Goal: Information Seeking & Learning: Learn about a topic

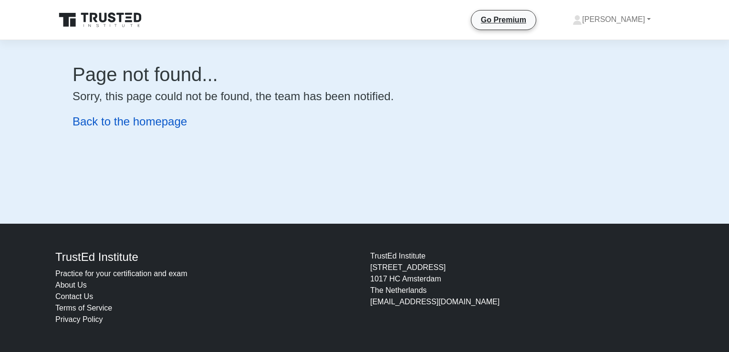
click at [111, 123] on link "Back to the homepage" at bounding box center [130, 121] width 115 height 13
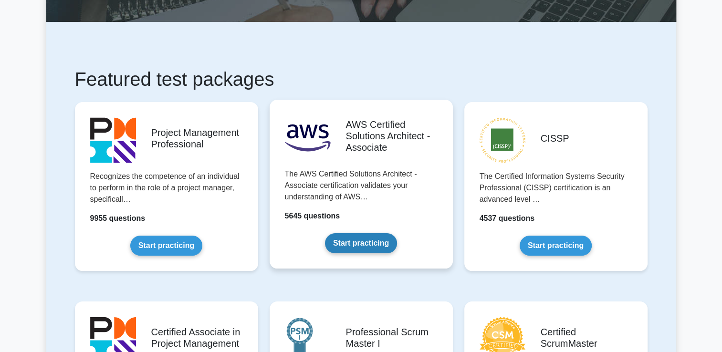
scroll to position [143, 0]
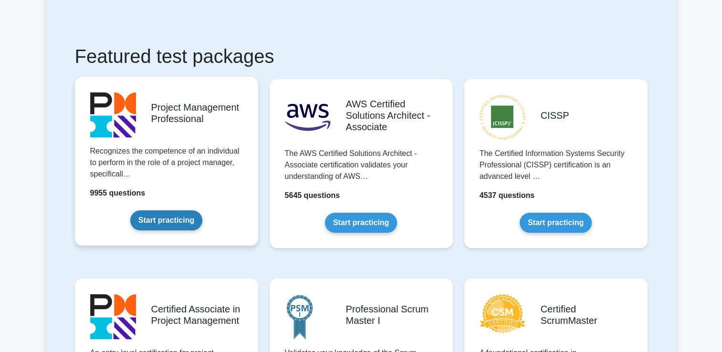
click at [156, 224] on link "Start practicing" at bounding box center [166, 220] width 72 height 20
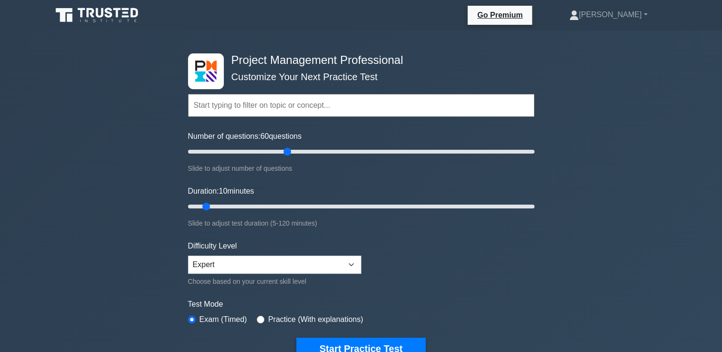
drag, startPoint x: 199, startPoint y: 152, endPoint x: 289, endPoint y: 156, distance: 90.3
type input "60"
click at [289, 156] on input "Number of questions: 60 questions" at bounding box center [361, 151] width 346 height 11
drag, startPoint x: 205, startPoint y: 204, endPoint x: 280, endPoint y: 205, distance: 74.4
click at [280, 205] on input "Duration: 35 minutes" at bounding box center [361, 206] width 346 height 11
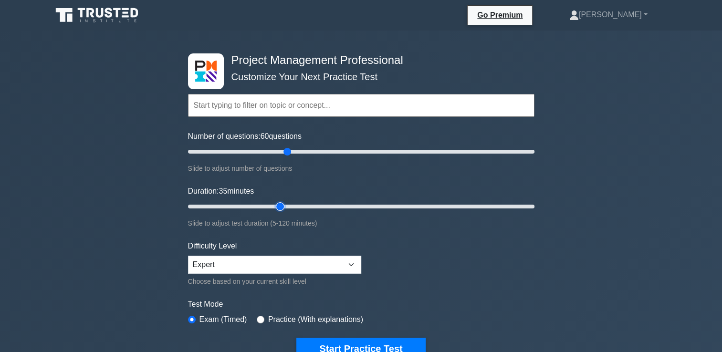
drag, startPoint x: 277, startPoint y: 205, endPoint x: 286, endPoint y: 206, distance: 9.6
click at [286, 206] on input "Duration: 35 minutes" at bounding box center [361, 206] width 346 height 11
drag, startPoint x: 281, startPoint y: 203, endPoint x: 380, endPoint y: 211, distance: 99.5
type input "70"
click at [380, 211] on input "Duration: 70 minutes" at bounding box center [361, 206] width 346 height 11
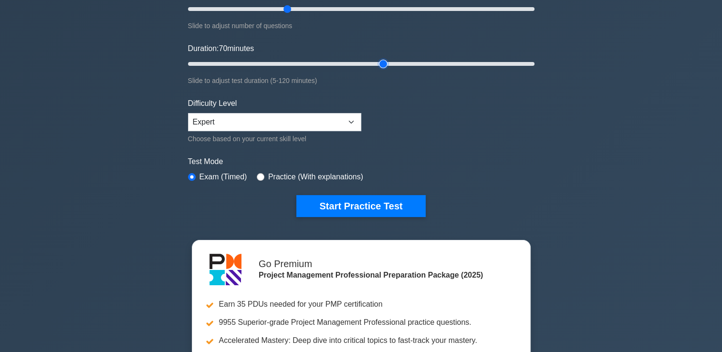
scroll to position [143, 0]
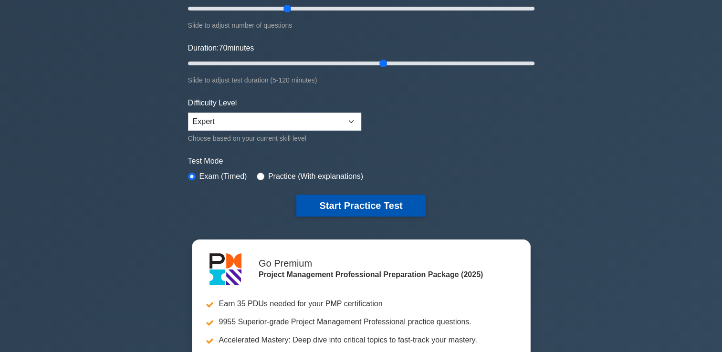
click at [353, 204] on button "Start Practice Test" at bounding box center [360, 206] width 129 height 22
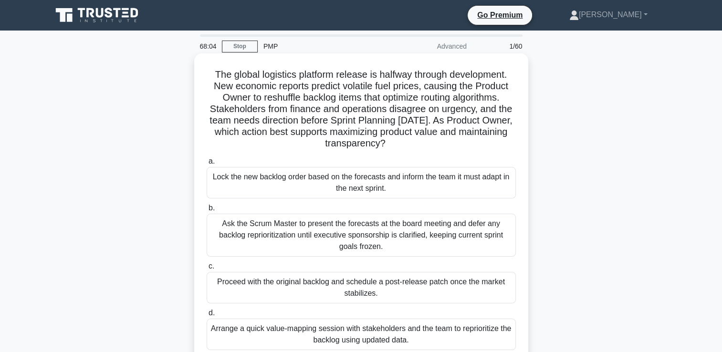
click at [362, 333] on div "Arrange a quick value-mapping session with stakeholders and the team to reprior…" at bounding box center [361, 334] width 309 height 31
click at [207, 316] on input "d. Arrange a quick value-mapping session with stakeholders and the team to repr…" at bounding box center [207, 313] width 0 height 6
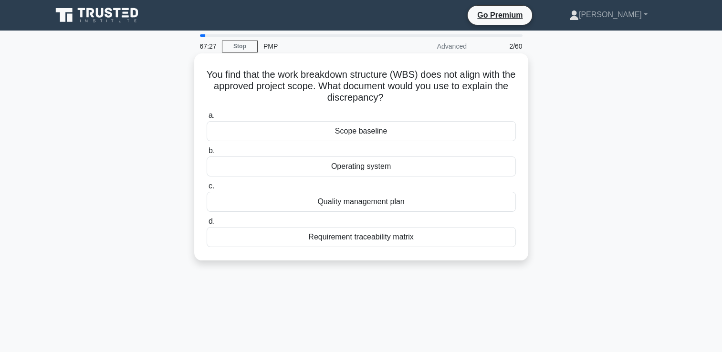
click at [390, 133] on div "Scope baseline" at bounding box center [361, 131] width 309 height 20
click at [207, 119] on input "a. Scope baseline" at bounding box center [207, 116] width 0 height 6
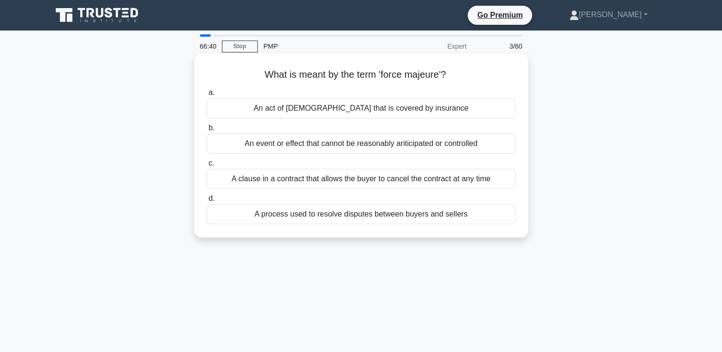
click at [403, 146] on div "An event or effect that cannot be reasonably anticipated or controlled" at bounding box center [361, 144] width 309 height 20
click at [207, 131] on input "b. An event or effect that cannot be reasonably anticipated or controlled" at bounding box center [207, 128] width 0 height 6
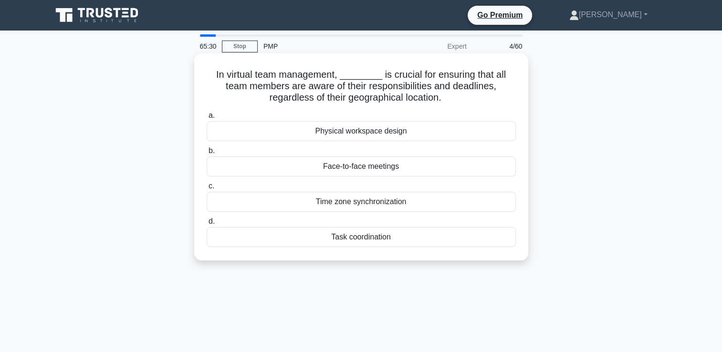
click at [380, 207] on div "Time zone synchronization" at bounding box center [361, 202] width 309 height 20
click at [207, 189] on input "c. Time zone synchronization" at bounding box center [207, 186] width 0 height 6
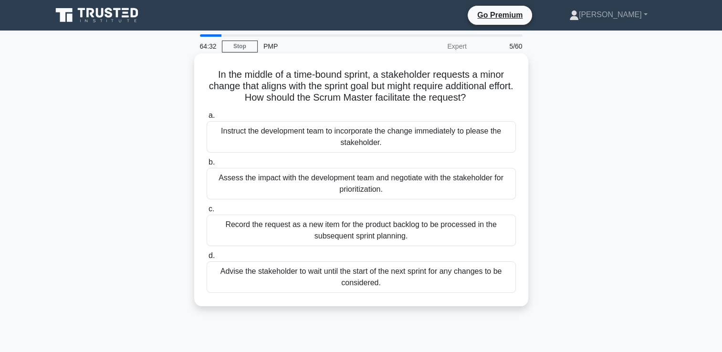
click at [357, 178] on div "Assess the impact with the development team and negotiate with the stakeholder …" at bounding box center [361, 183] width 309 height 31
click at [207, 166] on input "b. Assess the impact with the development team and negotiate with the stakehold…" at bounding box center [207, 162] width 0 height 6
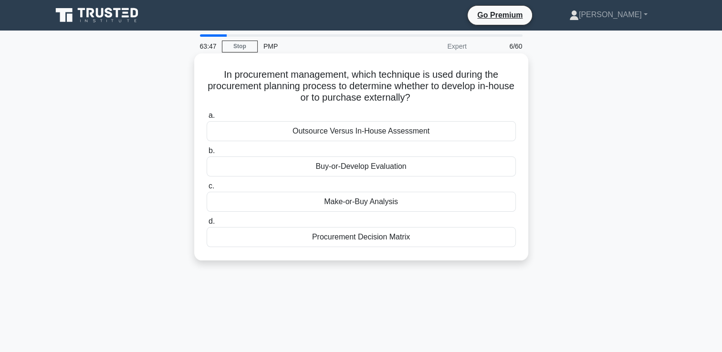
click at [385, 244] on div "Procurement Decision Matrix" at bounding box center [361, 237] width 309 height 20
click at [207, 225] on input "d. Procurement Decision Matrix" at bounding box center [207, 222] width 0 height 6
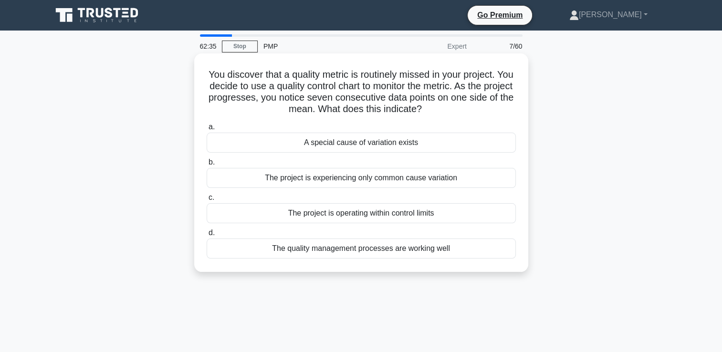
click at [429, 180] on div "The project is experiencing only common cause variation" at bounding box center [361, 178] width 309 height 20
click at [207, 166] on input "b. The project is experiencing only common cause variation" at bounding box center [207, 162] width 0 height 6
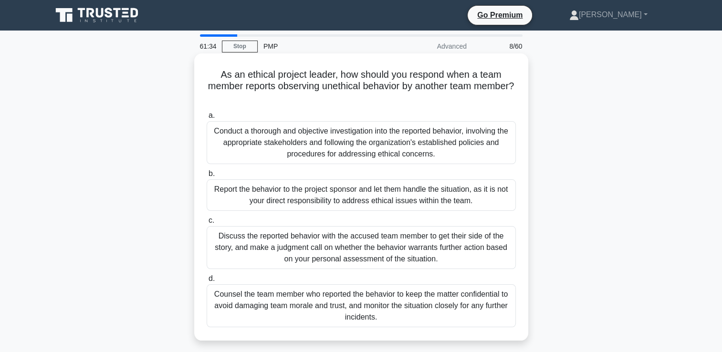
click at [340, 197] on div "Report the behavior to the project sponsor and let them handle the situation, a…" at bounding box center [361, 194] width 309 height 31
click at [207, 177] on input "b. Report the behavior to the project sponsor and let them handle the situation…" at bounding box center [207, 174] width 0 height 6
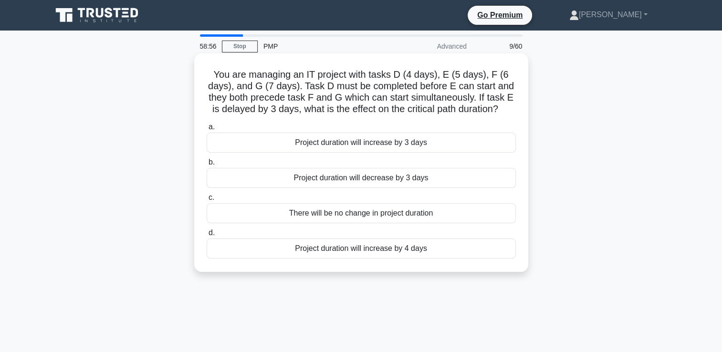
click at [374, 146] on div "Project duration will increase by 3 days" at bounding box center [361, 143] width 309 height 20
click at [207, 130] on input "a. Project duration will increase by 3 days" at bounding box center [207, 127] width 0 height 6
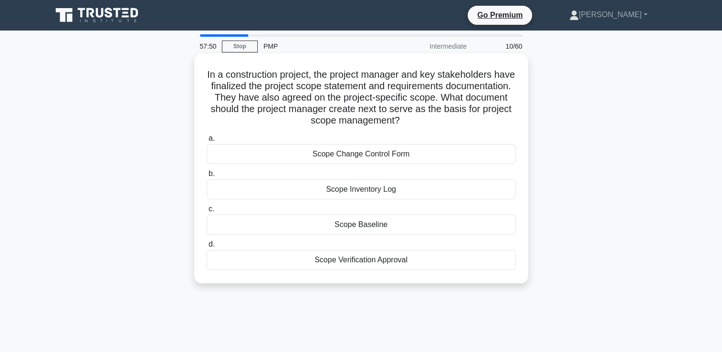
click at [365, 226] on div "Scope Baseline" at bounding box center [361, 225] width 309 height 20
click at [207, 212] on input "c. Scope Baseline" at bounding box center [207, 209] width 0 height 6
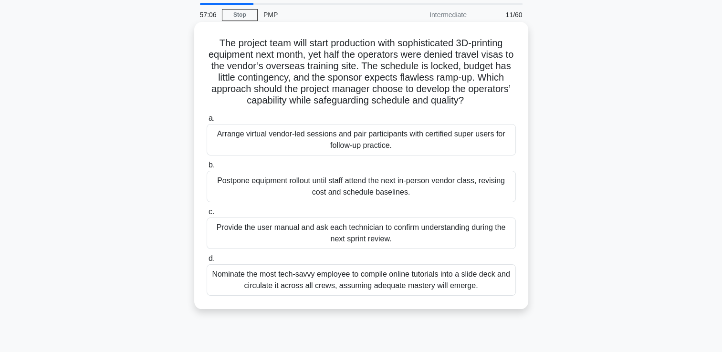
scroll to position [48, 0]
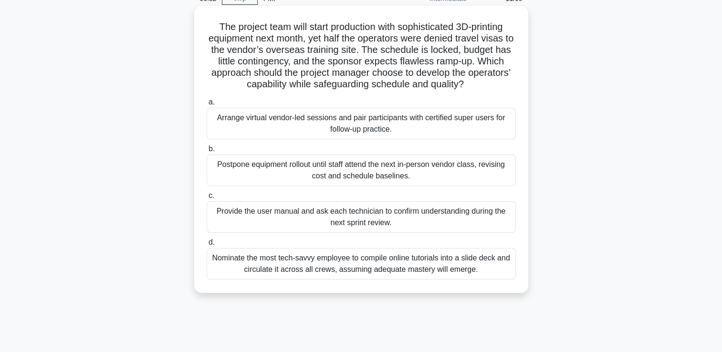
click at [376, 220] on div "Provide the user manual and ask each technician to confirm understanding during…" at bounding box center [361, 216] width 309 height 31
click at [207, 199] on input "c. Provide the user manual and ask each technician to confirm understanding dur…" at bounding box center [207, 196] width 0 height 6
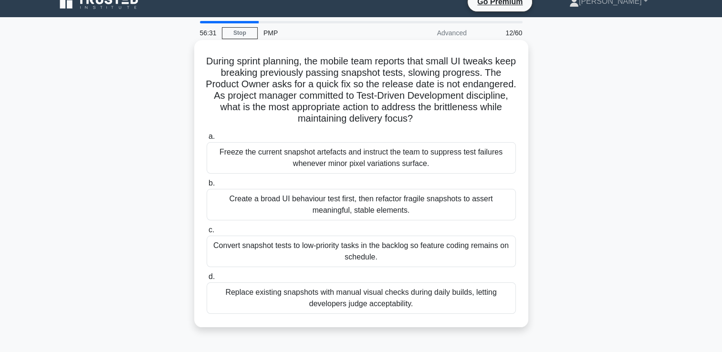
scroll to position [0, 0]
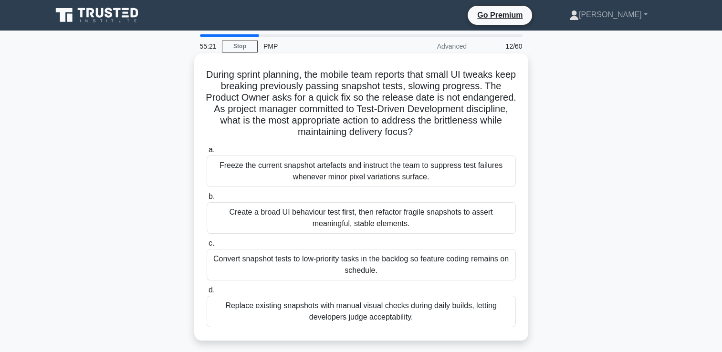
click at [389, 218] on div "Create a broad UI behaviour test first, then refactor fragile snapshots to asse…" at bounding box center [361, 217] width 309 height 31
click at [207, 200] on input "b. Create a broad UI behaviour test first, then refactor fragile snapshots to a…" at bounding box center [207, 197] width 0 height 6
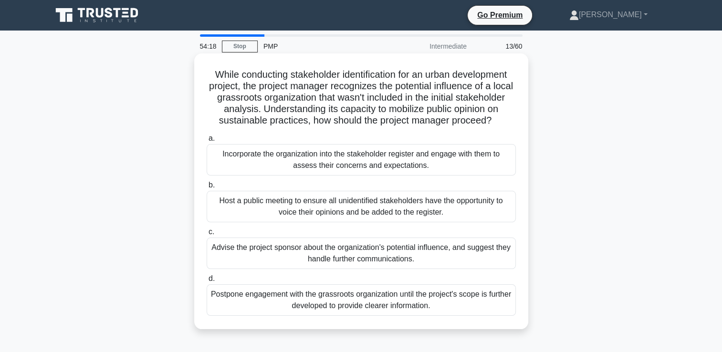
click at [397, 173] on div "Incorporate the organization into the stakeholder register and engage with them…" at bounding box center [361, 159] width 309 height 31
click at [207, 142] on input "a. Incorporate the organization into the stakeholder register and engage with t…" at bounding box center [207, 138] width 0 height 6
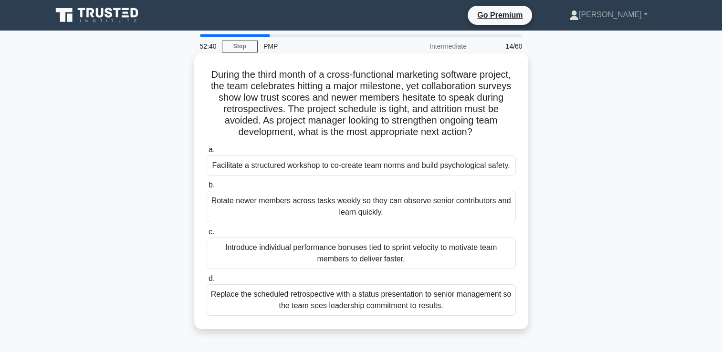
click at [371, 167] on div "Facilitate a structured workshop to co-create team norms and build psychologica…" at bounding box center [361, 166] width 309 height 20
click at [207, 153] on input "a. Facilitate a structured workshop to co-create team norms and build psycholog…" at bounding box center [207, 150] width 0 height 6
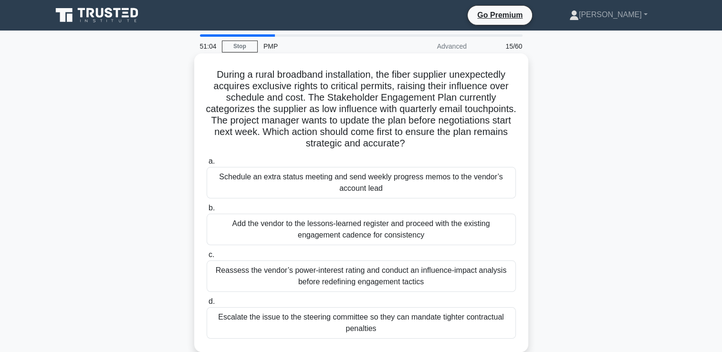
click at [359, 278] on div "Reassess the vendor’s power-interest rating and conduct an influence-impact ana…" at bounding box center [361, 275] width 309 height 31
click at [207, 258] on input "c. Reassess the vendor’s power-interest rating and conduct an influence-impact …" at bounding box center [207, 255] width 0 height 6
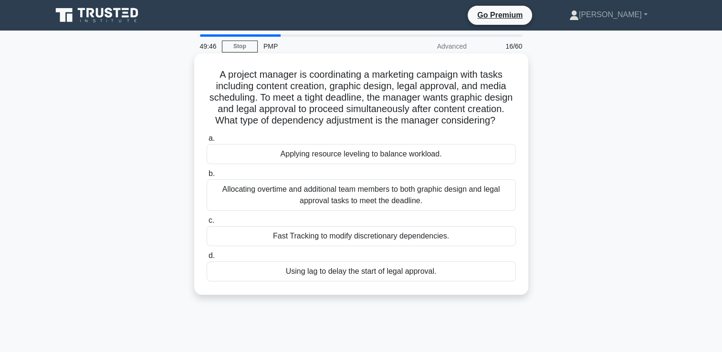
click at [393, 246] on div "Fast Tracking to modify discretionary dependencies." at bounding box center [361, 236] width 309 height 20
click at [207, 224] on input "c. Fast Tracking to modify discretionary dependencies." at bounding box center [207, 221] width 0 height 6
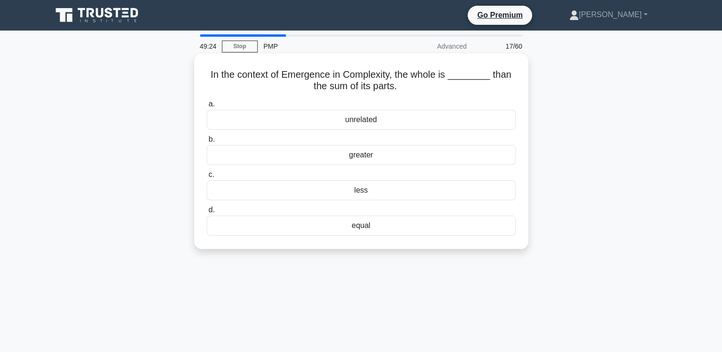
click at [357, 157] on div "greater" at bounding box center [361, 155] width 309 height 20
click at [207, 143] on input "b. greater" at bounding box center [207, 139] width 0 height 6
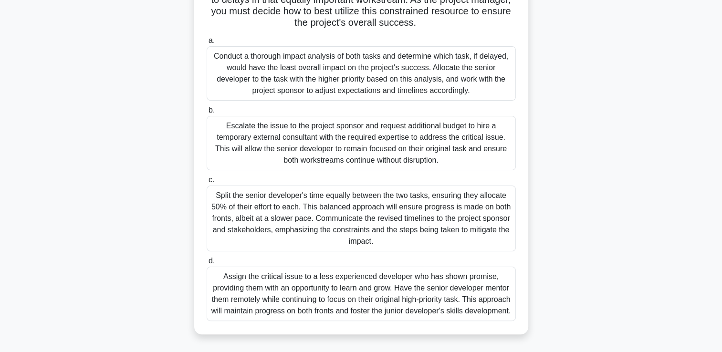
scroll to position [177, 0]
click at [341, 72] on div "Conduct a thorough impact analysis of both tasks and determine which task, if d…" at bounding box center [361, 73] width 309 height 54
click at [207, 44] on input "a. Conduct a thorough impact analysis of both tasks and determine which task, i…" at bounding box center [207, 41] width 0 height 6
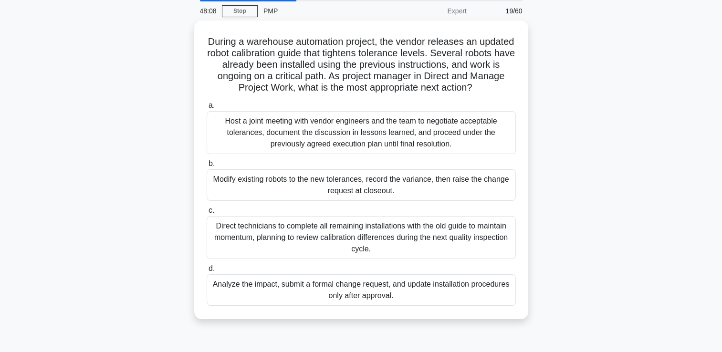
scroll to position [0, 0]
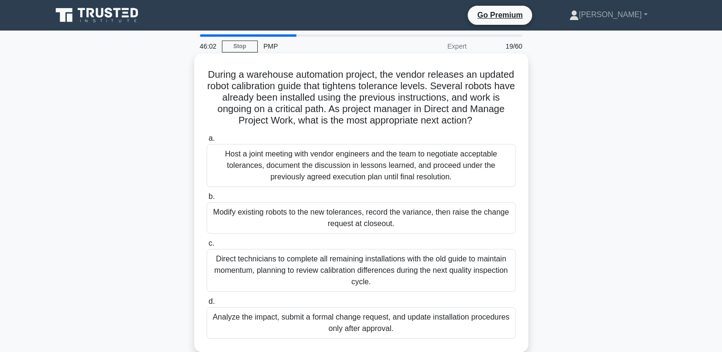
click at [363, 215] on div "Modify existing robots to the new tolerances, record the variance, then raise t…" at bounding box center [361, 217] width 309 height 31
click at [207, 200] on input "b. Modify existing robots to the new tolerances, record the variance, then rais…" at bounding box center [207, 197] width 0 height 6
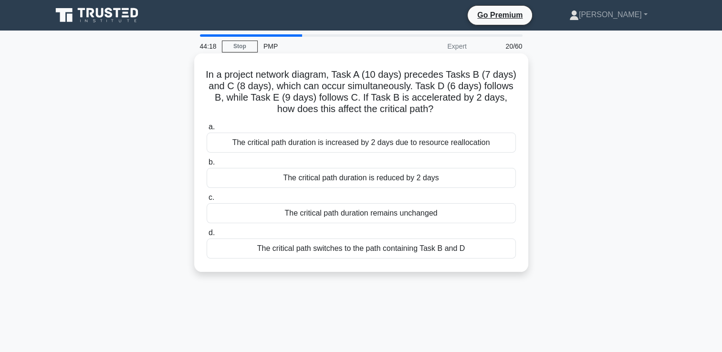
click at [429, 216] on div "The critical path duration remains unchanged" at bounding box center [361, 213] width 309 height 20
click at [207, 201] on input "c. The critical path duration remains unchanged" at bounding box center [207, 198] width 0 height 6
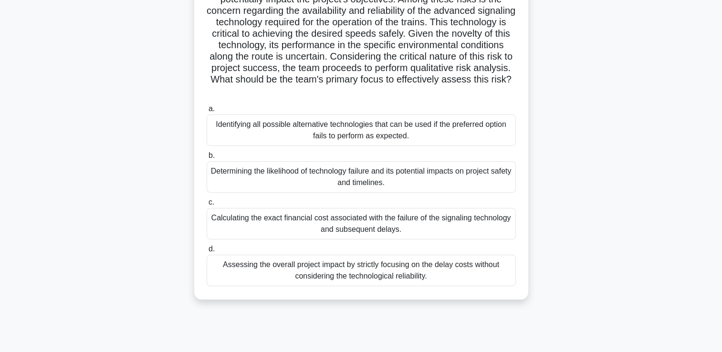
scroll to position [143, 0]
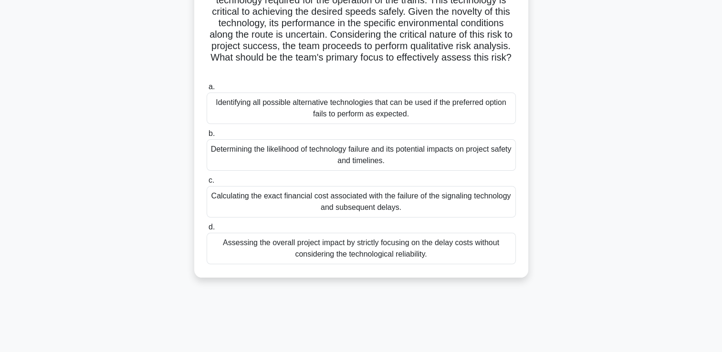
click at [365, 152] on div "Determining the likelihood of technology failure and its potential impacts on p…" at bounding box center [361, 154] width 309 height 31
click at [207, 137] on input "b. Determining the likelihood of technology failure and its potential impacts o…" at bounding box center [207, 134] width 0 height 6
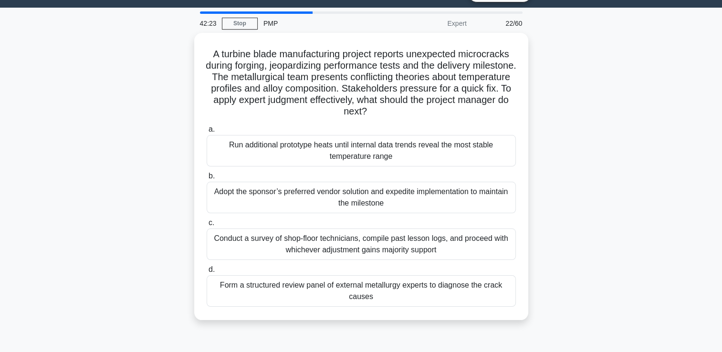
scroll to position [0, 0]
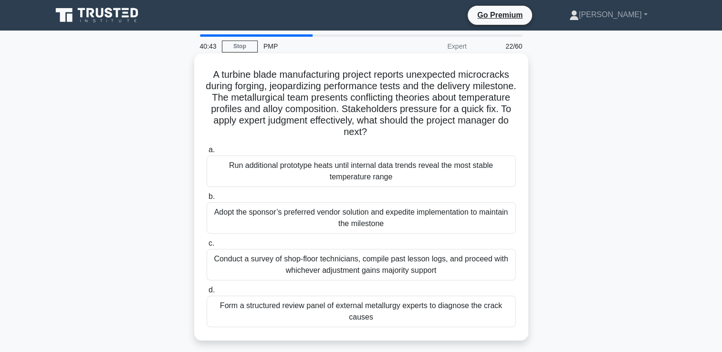
click at [372, 176] on div "Run additional prototype heats until internal data trends reveal the most stabl…" at bounding box center [361, 171] width 309 height 31
click at [207, 153] on input "a. Run additional prototype heats until internal data trends reveal the most st…" at bounding box center [207, 150] width 0 height 6
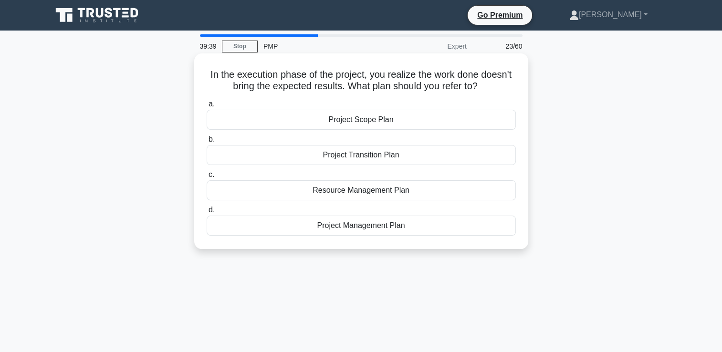
click at [382, 230] on div "Project Management Plan" at bounding box center [361, 226] width 309 height 20
click at [207, 213] on input "d. Project Management Plan" at bounding box center [207, 210] width 0 height 6
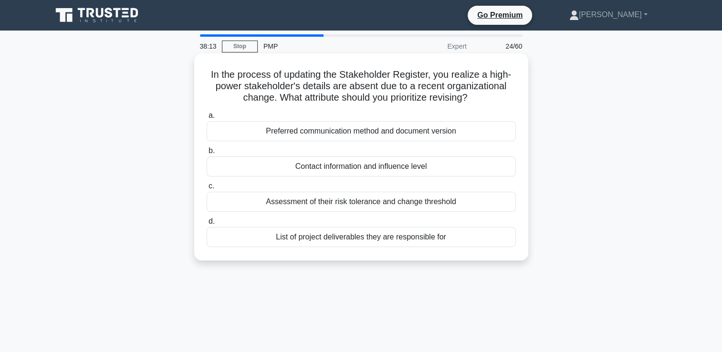
click at [399, 171] on div "Contact information and influence level" at bounding box center [361, 166] width 309 height 20
click at [207, 154] on input "b. Contact information and influence level" at bounding box center [207, 151] width 0 height 6
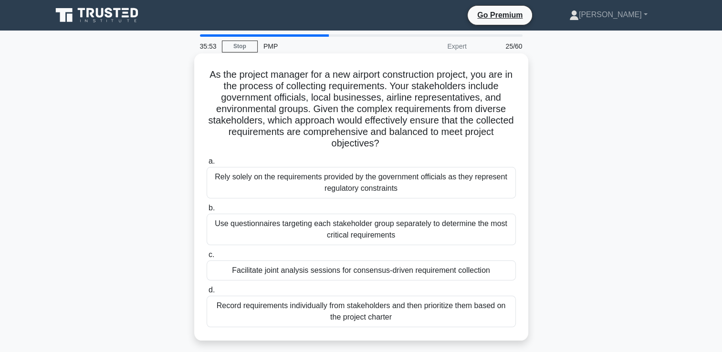
click at [377, 234] on div "Use questionnaires targeting each stakeholder group separately to determine the…" at bounding box center [361, 229] width 309 height 31
click at [207, 211] on input "b. Use questionnaires targeting each stakeholder group separately to determine …" at bounding box center [207, 208] width 0 height 6
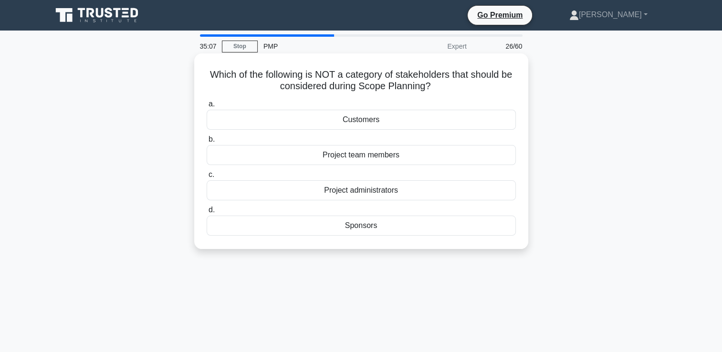
click at [376, 188] on div "Project administrators" at bounding box center [361, 190] width 309 height 20
click at [207, 178] on input "c. Project administrators" at bounding box center [207, 175] width 0 height 6
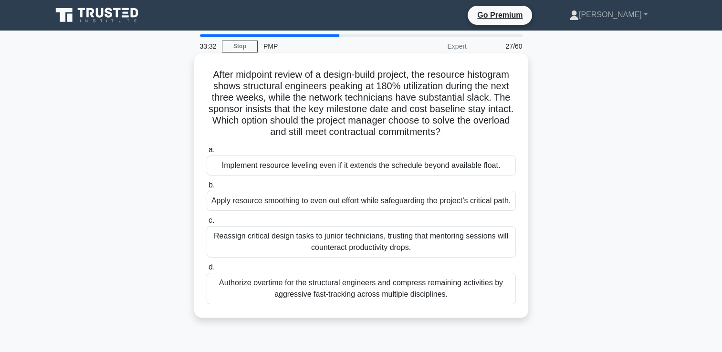
click at [368, 211] on div "Apply resource smoothing to even out effort while safeguarding the project’s cr…" at bounding box center [361, 201] width 309 height 20
click at [207, 188] on input "b. Apply resource smoothing to even out effort while safeguarding the project’s…" at bounding box center [207, 185] width 0 height 6
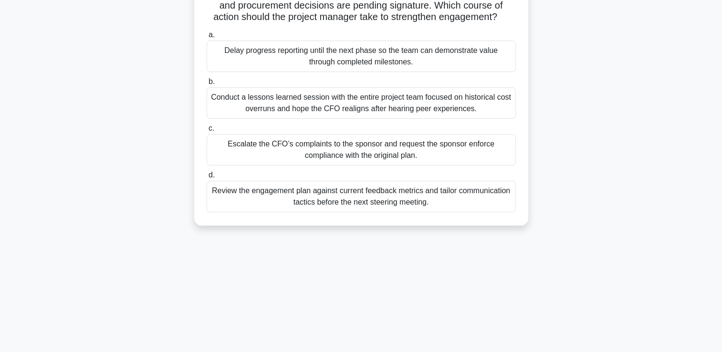
scroll to position [143, 0]
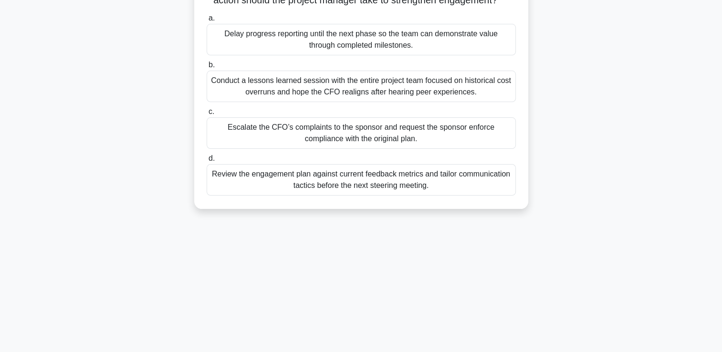
click at [350, 194] on div "Review the engagement plan against current feedback metrics and tailor communic…" at bounding box center [361, 179] width 309 height 31
click at [207, 162] on input "d. Review the engagement plan against current feedback metrics and tailor commu…" at bounding box center [207, 159] width 0 height 6
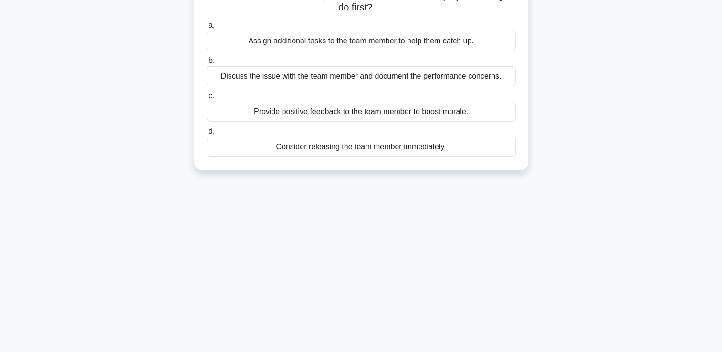
scroll to position [0, 0]
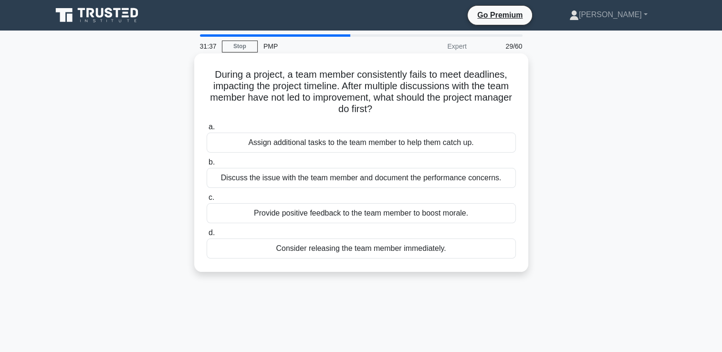
click at [332, 182] on div "Discuss the issue with the team member and document the performance concerns." at bounding box center [361, 178] width 309 height 20
click at [207, 166] on input "b. Discuss the issue with the team member and document the performance concerns." at bounding box center [207, 162] width 0 height 6
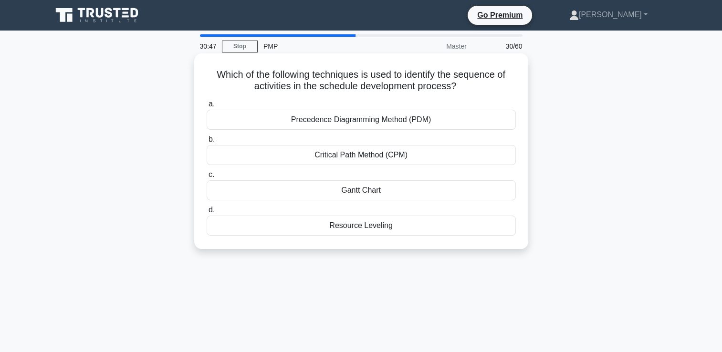
click at [364, 156] on div "Critical Path Method (CPM)" at bounding box center [361, 155] width 309 height 20
click at [207, 143] on input "b. Critical Path Method (CPM)" at bounding box center [207, 139] width 0 height 6
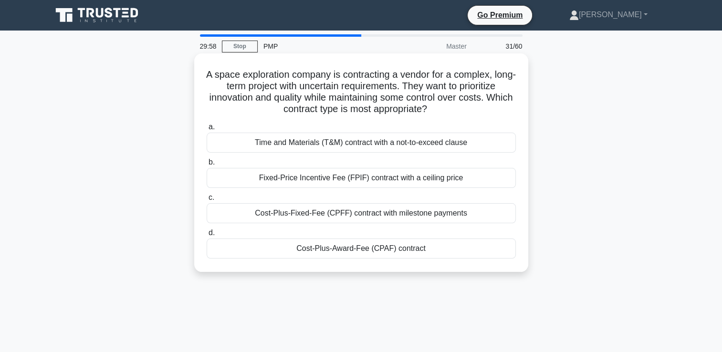
click at [378, 214] on div "Cost-Plus-Fixed-Fee (CPFF) contract with milestone payments" at bounding box center [361, 213] width 309 height 20
click at [207, 201] on input "c. Cost-Plus-Fixed-Fee (CPFF) contract with milestone payments" at bounding box center [207, 198] width 0 height 6
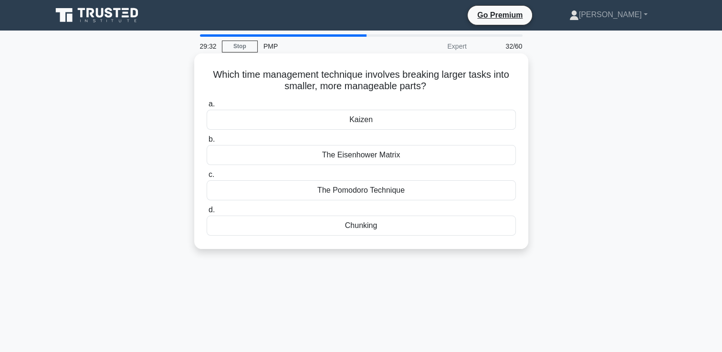
click at [372, 193] on div "The Pomodoro Technique" at bounding box center [361, 190] width 309 height 20
click at [207, 178] on input "c. The Pomodoro Technique" at bounding box center [207, 175] width 0 height 6
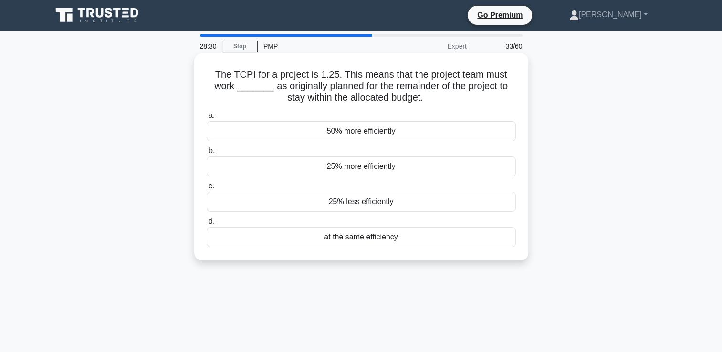
click at [366, 199] on div "25% less efficiently" at bounding box center [361, 202] width 309 height 20
click at [207, 189] on input "c. 25% less efficiently" at bounding box center [207, 186] width 0 height 6
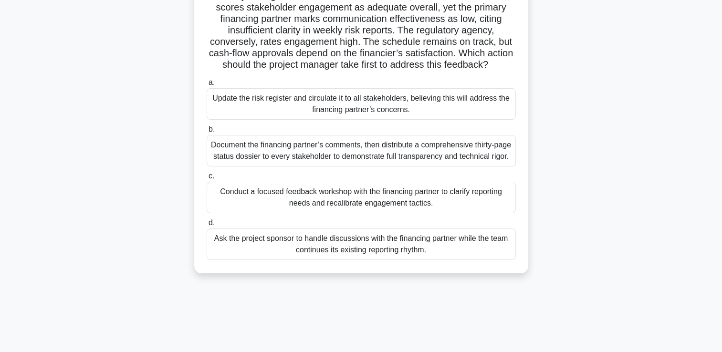
scroll to position [95, 0]
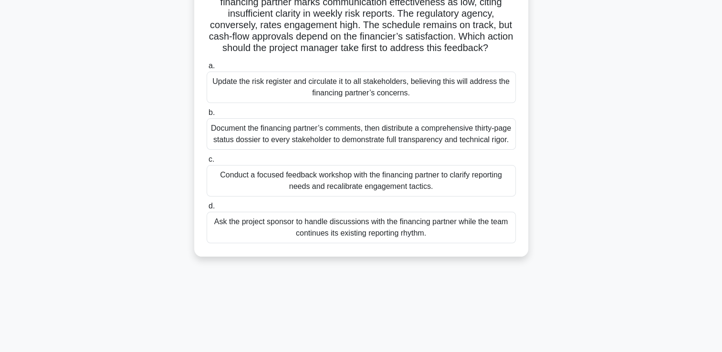
click at [406, 197] on div "Conduct a focused feedback workshop with the financing partner to clarify repor…" at bounding box center [361, 180] width 309 height 31
click at [207, 163] on input "c. Conduct a focused feedback workshop with the financing partner to clarify re…" at bounding box center [207, 159] width 0 height 6
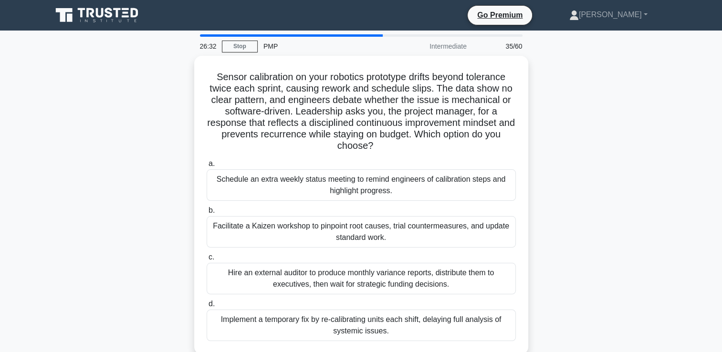
scroll to position [0, 0]
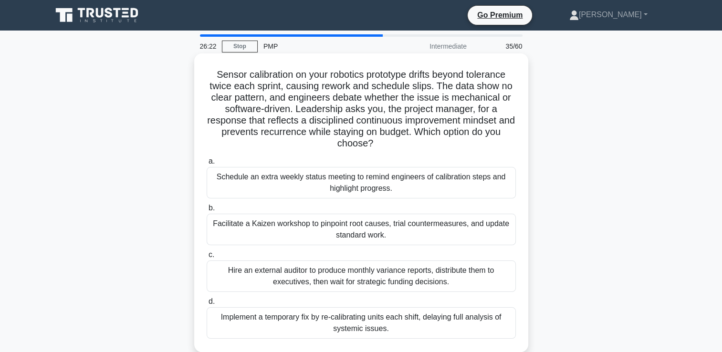
click at [303, 226] on div "Facilitate a Kaizen workshop to pinpoint root causes, trial countermeasures, an…" at bounding box center [361, 229] width 309 height 31
click at [207, 211] on input "b. Facilitate a Kaizen workshop to pinpoint root causes, trial countermeasures,…" at bounding box center [207, 208] width 0 height 6
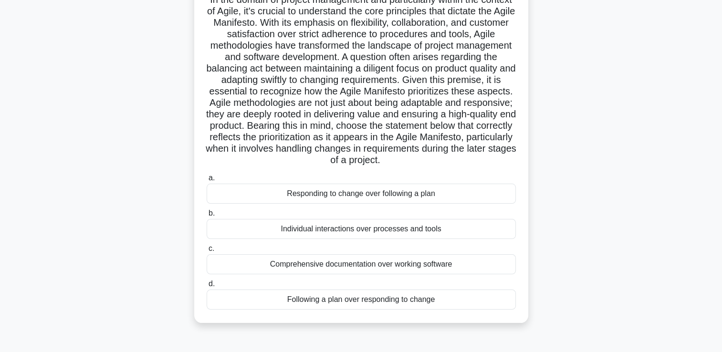
scroll to position [95, 0]
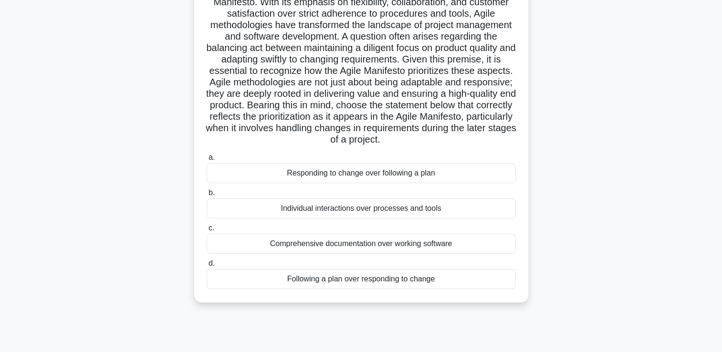
click at [386, 183] on div "Responding to change over following a plan" at bounding box center [361, 173] width 309 height 20
click at [207, 161] on input "a. Responding to change over following a plan" at bounding box center [207, 158] width 0 height 6
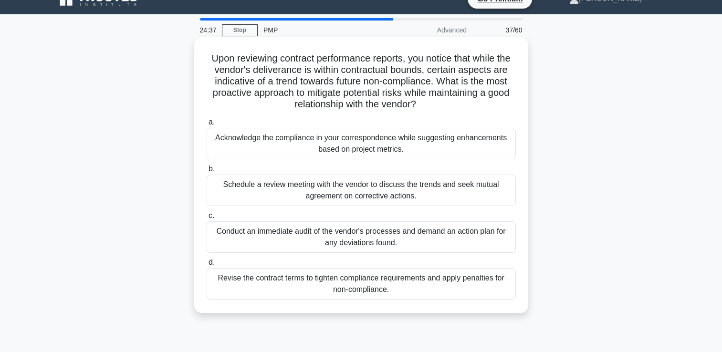
scroll to position [0, 0]
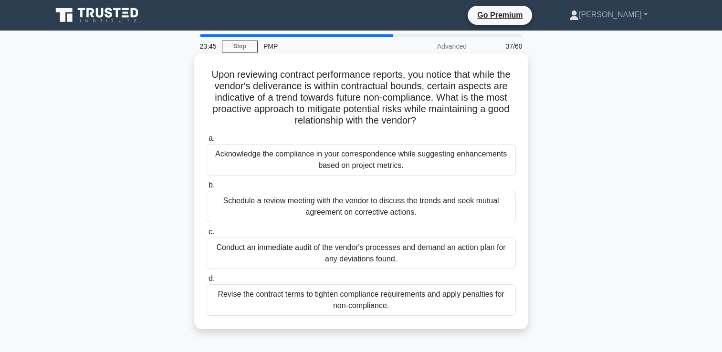
click at [353, 164] on div "Acknowledge the compliance in your correspondence while suggesting enhancements…" at bounding box center [361, 159] width 309 height 31
click at [207, 142] on input "a. Acknowledge the compliance in your correspondence while suggesting enhanceme…" at bounding box center [207, 138] width 0 height 6
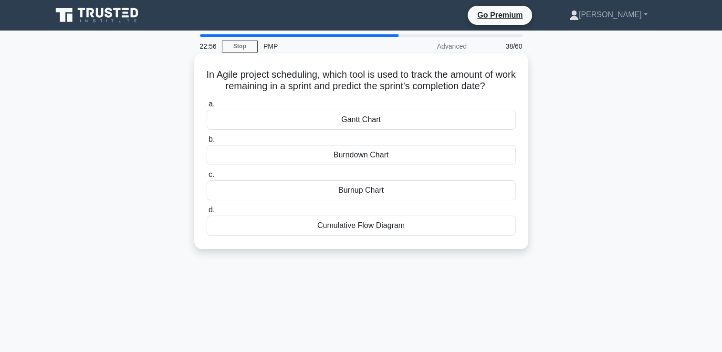
click at [367, 155] on div "Burndown Chart" at bounding box center [361, 155] width 309 height 20
click at [207, 143] on input "b. Burndown Chart" at bounding box center [207, 139] width 0 height 6
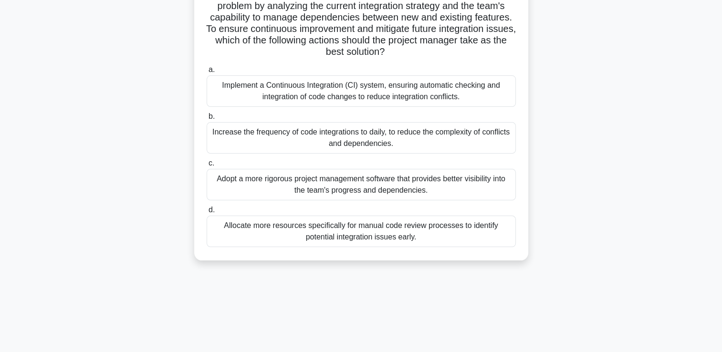
scroll to position [163, 0]
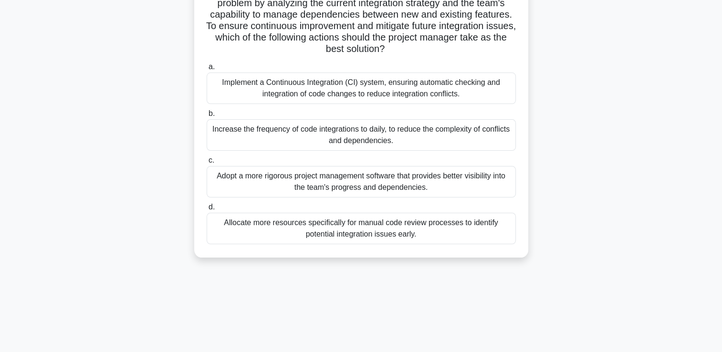
click at [450, 83] on div "Implement a Continuous Integration (CI) system, ensuring automatic checking and…" at bounding box center [361, 88] width 309 height 31
click at [207, 70] on input "a. Implement a Continuous Integration (CI) system, ensuring automatic checking …" at bounding box center [207, 67] width 0 height 6
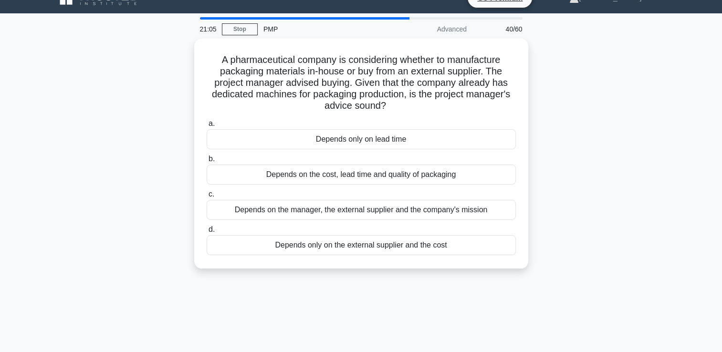
scroll to position [0, 0]
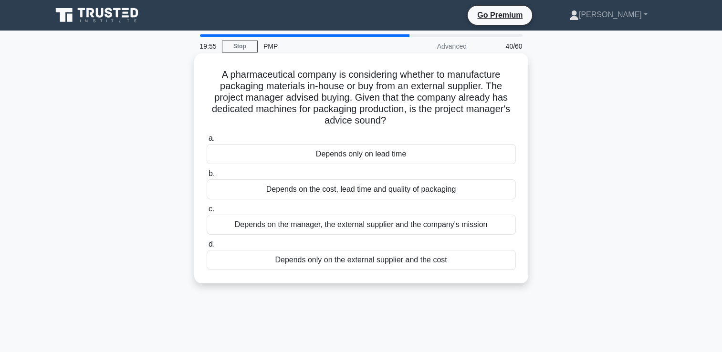
click at [385, 153] on div "Depends only on lead time" at bounding box center [361, 154] width 309 height 20
click at [207, 142] on input "a. Depends only on lead time" at bounding box center [207, 138] width 0 height 6
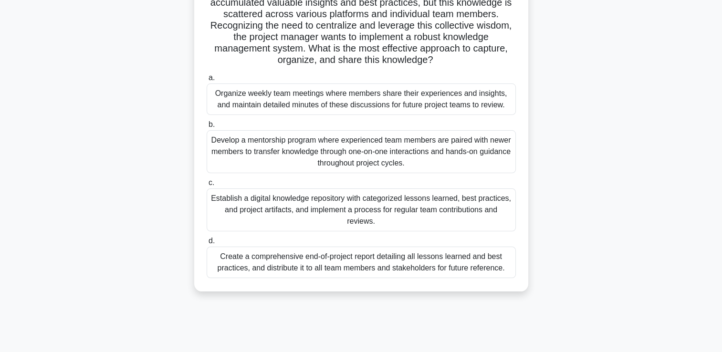
scroll to position [95, 0]
click at [366, 262] on div "Create a comprehensive end-of-project report detailing all lessons learned and …" at bounding box center [361, 261] width 309 height 31
click at [207, 244] on input "d. Create a comprehensive end-of-project report detailing all lessons learned a…" at bounding box center [207, 241] width 0 height 6
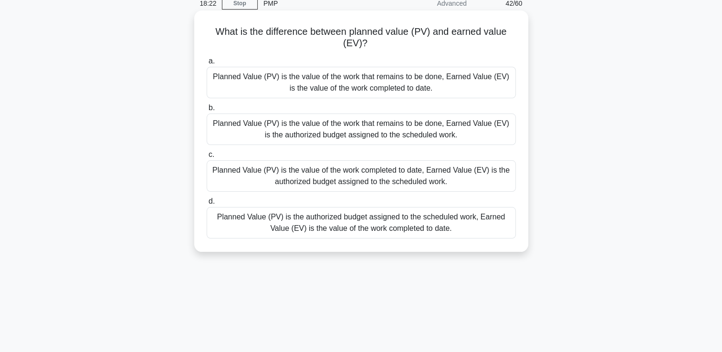
scroll to position [0, 0]
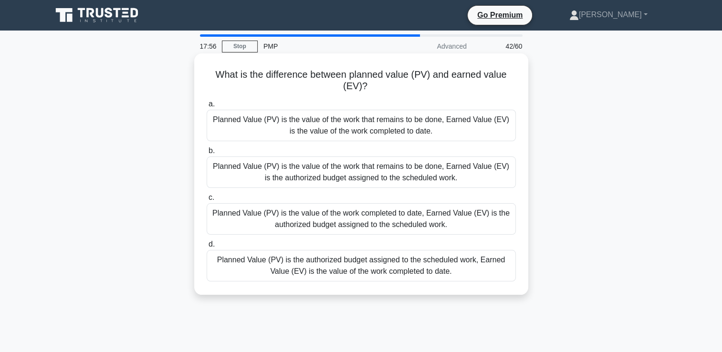
click at [412, 271] on div "Planned Value (PV) is the authorized budget assigned to the scheduled work, Ear…" at bounding box center [361, 265] width 309 height 31
click at [207, 248] on input "d. Planned Value (PV) is the authorized budget assigned to the scheduled work, …" at bounding box center [207, 244] width 0 height 6
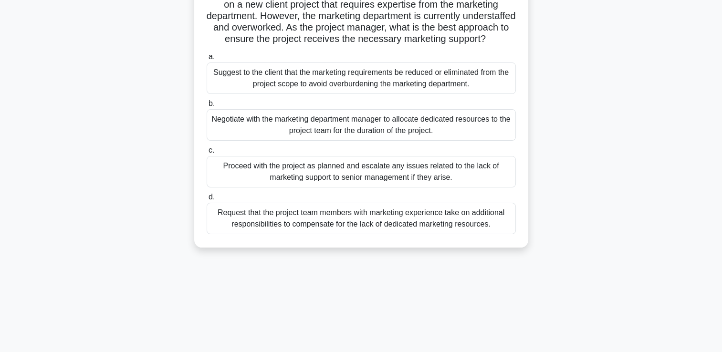
scroll to position [95, 0]
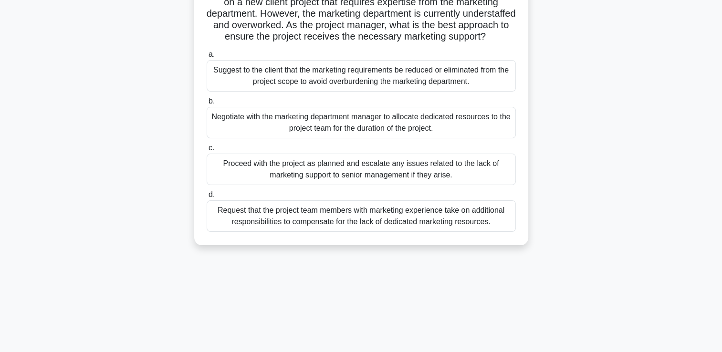
click at [354, 136] on div "Negotiate with the marketing department manager to allocate dedicated resources…" at bounding box center [361, 122] width 309 height 31
click at [207, 104] on input "b. Negotiate with the marketing department manager to allocate dedicated resour…" at bounding box center [207, 101] width 0 height 6
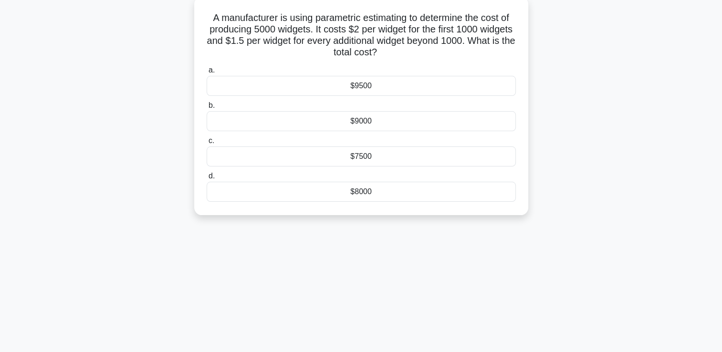
scroll to position [0, 0]
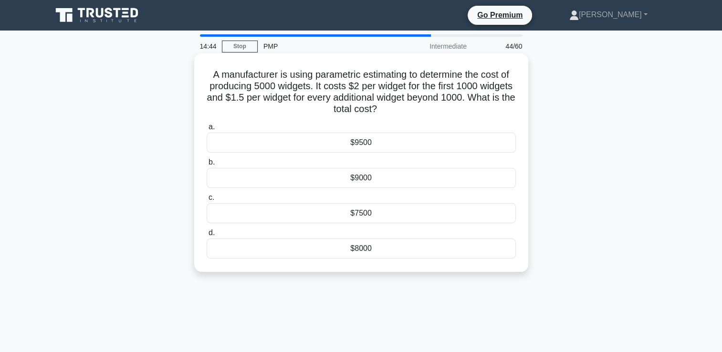
click at [359, 251] on div "$8000" at bounding box center [361, 249] width 309 height 20
click at [207, 236] on input "d. $8000" at bounding box center [207, 233] width 0 height 6
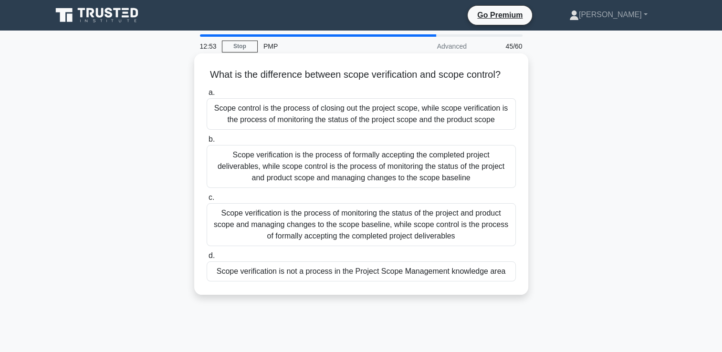
click at [386, 172] on div "Scope verification is the process of formally accepting the completed project d…" at bounding box center [361, 166] width 309 height 43
click at [207, 143] on input "b. Scope verification is the process of formally accepting the completed projec…" at bounding box center [207, 139] width 0 height 6
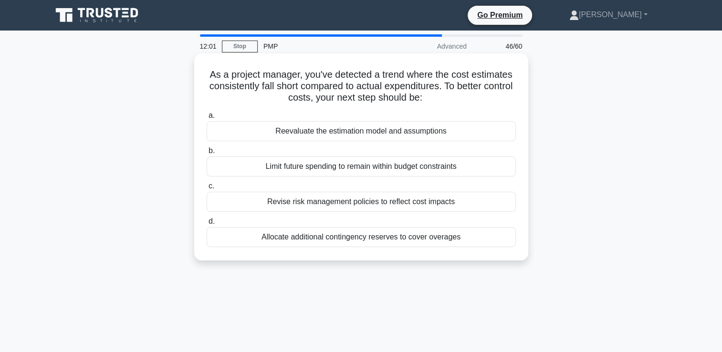
click at [296, 134] on div "Reevaluate the estimation model and assumptions" at bounding box center [361, 131] width 309 height 20
click at [207, 119] on input "a. Reevaluate the estimation model and assumptions" at bounding box center [207, 116] width 0 height 6
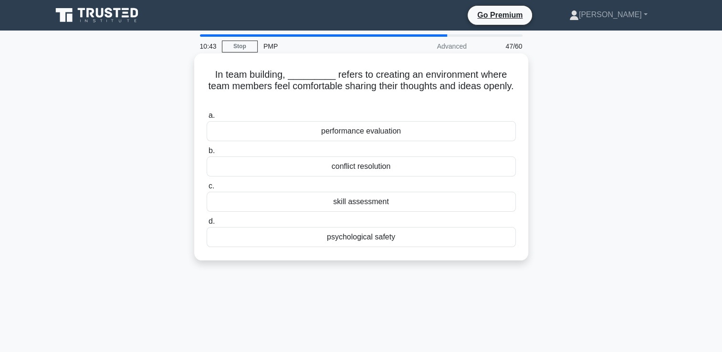
click at [383, 170] on div "conflict resolution" at bounding box center [361, 166] width 309 height 20
click at [207, 154] on input "b. conflict resolution" at bounding box center [207, 151] width 0 height 6
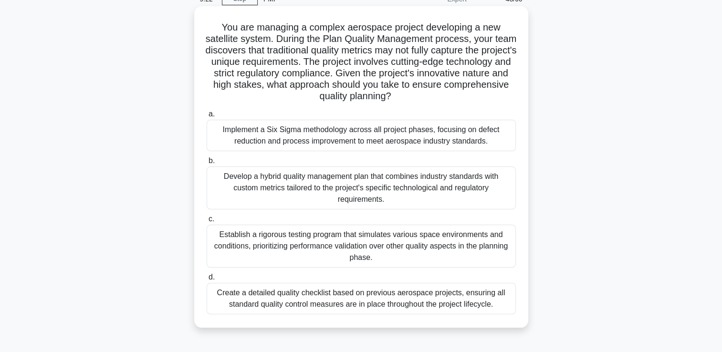
scroll to position [48, 0]
click at [321, 135] on div "Implement a Six Sigma methodology across all project phases, focusing on defect…" at bounding box center [361, 134] width 309 height 31
click at [207, 117] on input "a. Implement a Six Sigma methodology across all project phases, focusing on def…" at bounding box center [207, 114] width 0 height 6
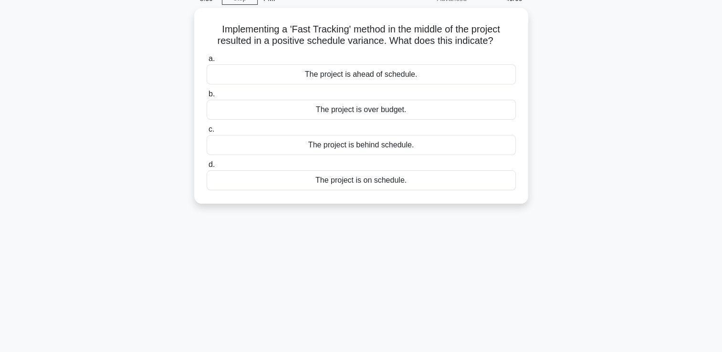
scroll to position [0, 0]
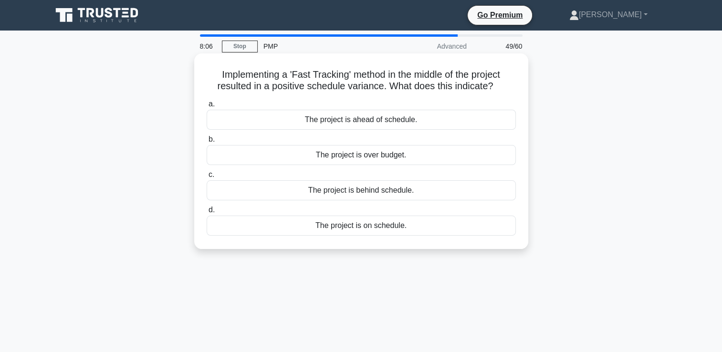
click at [366, 122] on div "The project is ahead of schedule." at bounding box center [361, 120] width 309 height 20
click at [207, 107] on input "a. The project is ahead of schedule." at bounding box center [207, 104] width 0 height 6
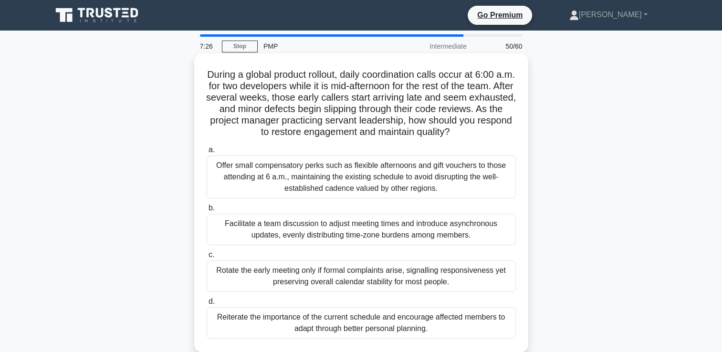
click at [335, 229] on div "Facilitate a team discussion to adjust meeting times and introduce asynchronous…" at bounding box center [361, 229] width 309 height 31
click at [207, 211] on input "b. Facilitate a team discussion to adjust meeting times and introduce asynchron…" at bounding box center [207, 208] width 0 height 6
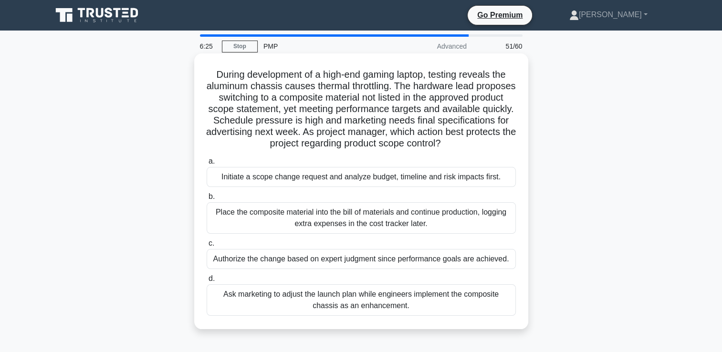
click at [280, 176] on div "Initiate a scope change request and analyze budget, timeline and risk impacts f…" at bounding box center [361, 177] width 309 height 20
click at [207, 165] on input "a. Initiate a scope change request and analyze budget, timeline and risk impact…" at bounding box center [207, 161] width 0 height 6
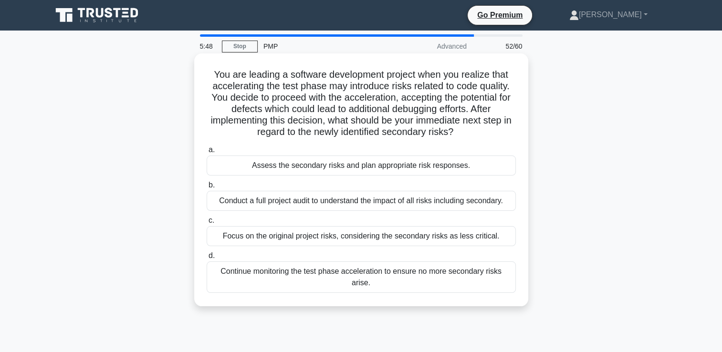
click at [418, 169] on div "Assess the secondary risks and plan appropriate risk responses." at bounding box center [361, 166] width 309 height 20
click at [207, 153] on input "a. Assess the secondary risks and plan appropriate risk responses." at bounding box center [207, 150] width 0 height 6
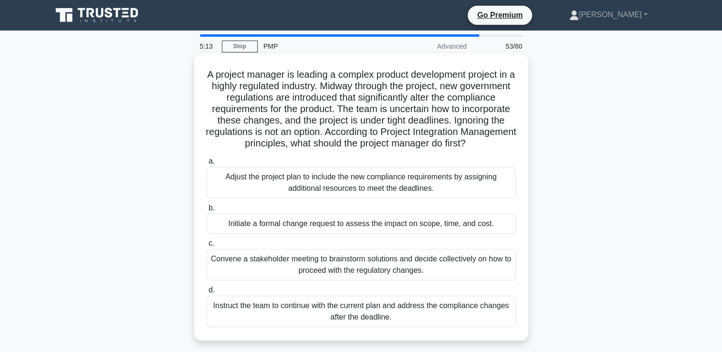
click at [336, 234] on div "Initiate a formal change request to assess the impact on scope, time, and cost." at bounding box center [361, 224] width 309 height 20
click at [207, 211] on input "b. Initiate a formal change request to assess the impact on scope, time, and co…" at bounding box center [207, 208] width 0 height 6
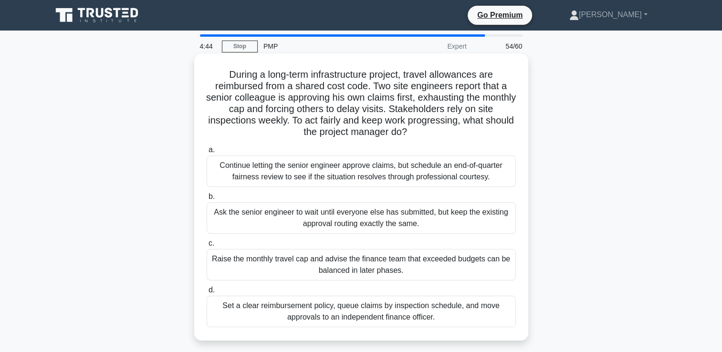
click at [402, 316] on div "Set a clear reimbursement policy, queue claims by inspection schedule, and move…" at bounding box center [361, 311] width 309 height 31
click at [207, 293] on input "d. Set a clear reimbursement policy, queue claims by inspection schedule, and m…" at bounding box center [207, 290] width 0 height 6
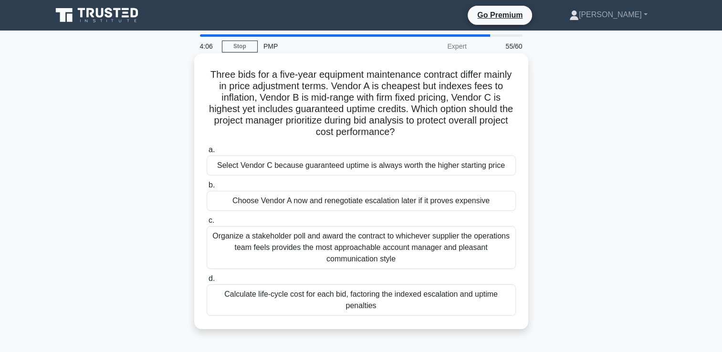
click at [357, 304] on div "Calculate life-cycle cost for each bid, factoring the indexed escalation and up…" at bounding box center [361, 299] width 309 height 31
click at [207, 282] on input "d. Calculate life-cycle cost for each bid, factoring the indexed escalation and…" at bounding box center [207, 279] width 0 height 6
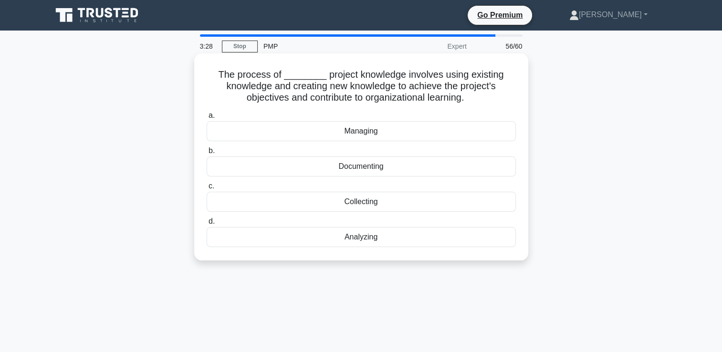
click at [366, 134] on div "Managing" at bounding box center [361, 131] width 309 height 20
click at [207, 119] on input "a. Managing" at bounding box center [207, 116] width 0 height 6
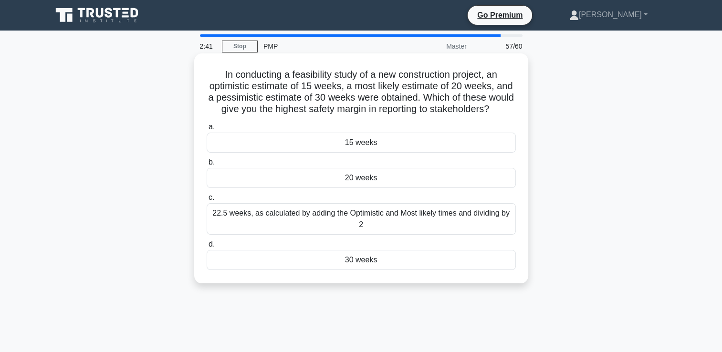
click at [360, 153] on div "15 weeks" at bounding box center [361, 143] width 309 height 20
click at [207, 130] on input "a. 15 weeks" at bounding box center [207, 127] width 0 height 6
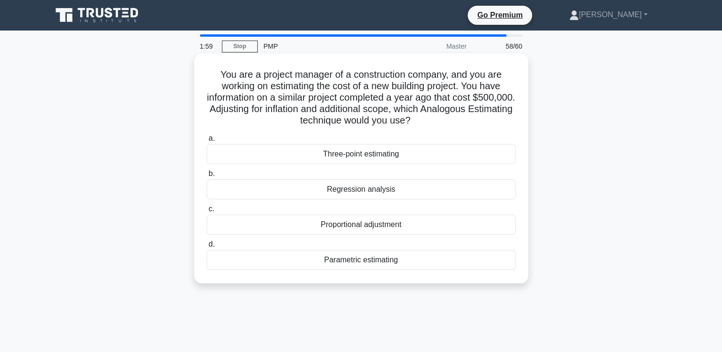
click at [356, 262] on div "Parametric estimating" at bounding box center [361, 260] width 309 height 20
click at [207, 248] on input "d. Parametric estimating" at bounding box center [207, 244] width 0 height 6
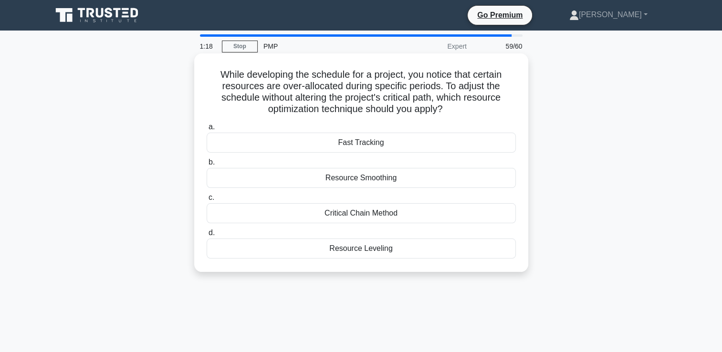
click at [365, 181] on div "Resource Smoothing" at bounding box center [361, 178] width 309 height 20
click at [207, 166] on input "b. Resource Smoothing" at bounding box center [207, 162] width 0 height 6
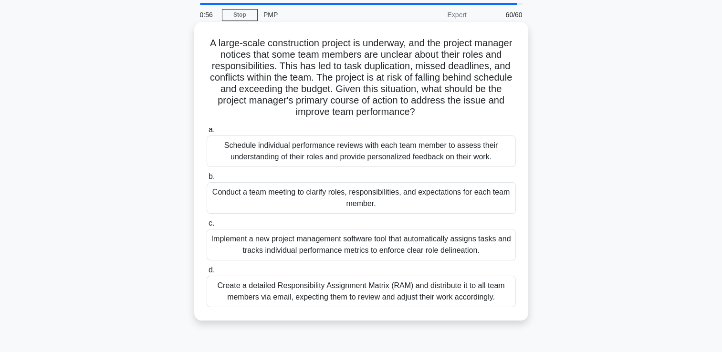
scroll to position [48, 0]
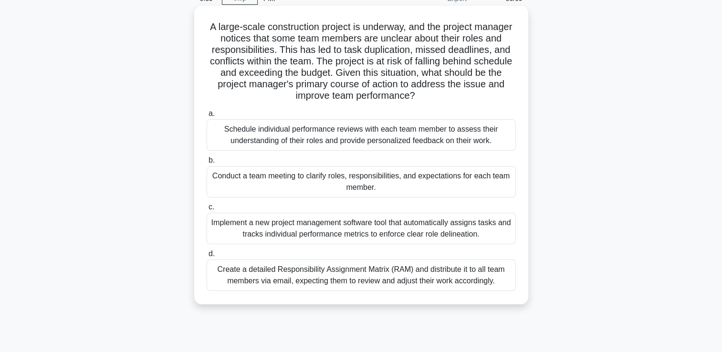
click at [358, 182] on div "Conduct a team meeting to clarify roles, responsibilities, and expectations for…" at bounding box center [361, 181] width 309 height 31
click at [207, 164] on input "b. Conduct a team meeting to clarify roles, responsibilities, and expectations …" at bounding box center [207, 160] width 0 height 6
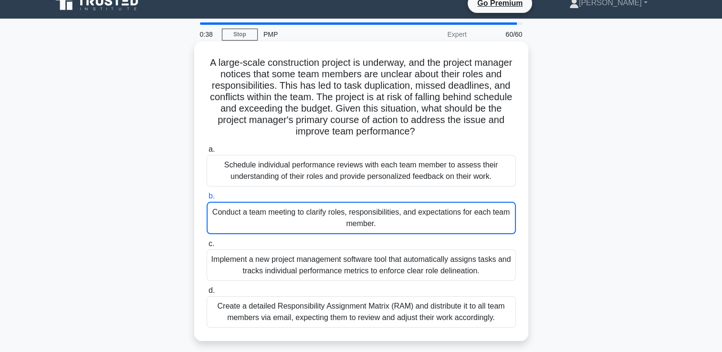
scroll to position [0, 0]
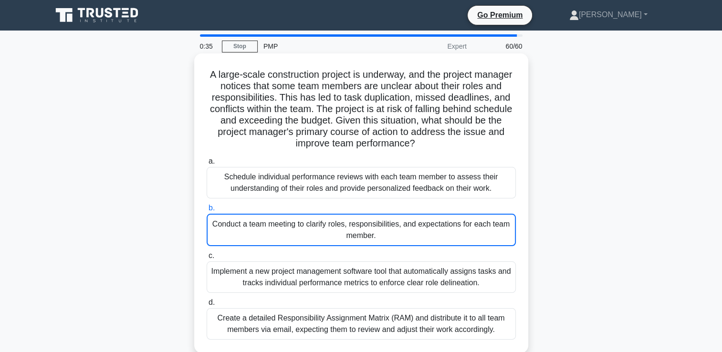
click at [344, 226] on div "Conduct a team meeting to clarify roles, responsibilities, and expectations for…" at bounding box center [361, 230] width 309 height 32
click at [207, 211] on input "b. Conduct a team meeting to clarify roles, responsibilities, and expectations …" at bounding box center [207, 208] width 0 height 6
click at [310, 229] on div "Conduct a team meeting to clarify roles, responsibilities, and expectations for…" at bounding box center [361, 230] width 309 height 32
click at [207, 211] on input "b. Conduct a team meeting to clarify roles, responsibilities, and expectations …" at bounding box center [207, 208] width 0 height 6
click at [310, 229] on div "Conduct a team meeting to clarify roles, responsibilities, and expectations for…" at bounding box center [361, 230] width 309 height 32
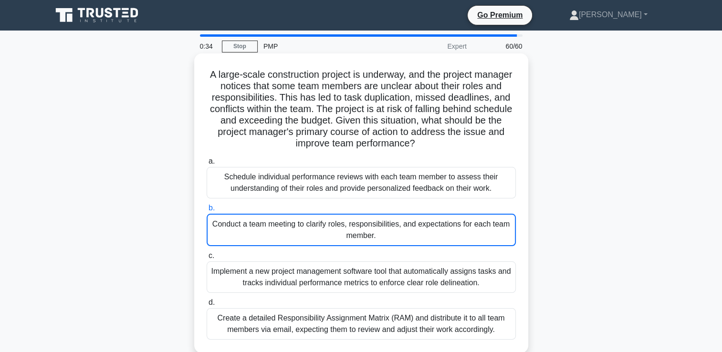
click at [207, 211] on input "b. Conduct a team meeting to clarify roles, responsibilities, and expectations …" at bounding box center [207, 208] width 0 height 6
click at [310, 229] on div "Conduct a team meeting to clarify roles, responsibilities, and expectations for…" at bounding box center [361, 230] width 309 height 32
click at [207, 211] on input "b. Conduct a team meeting to clarify roles, responsibilities, and expectations …" at bounding box center [207, 208] width 0 height 6
drag, startPoint x: 311, startPoint y: 229, endPoint x: 301, endPoint y: 196, distance: 34.0
click at [308, 202] on div "a. Schedule individual performance reviews with each team member to assess thei…" at bounding box center [361, 248] width 321 height 188
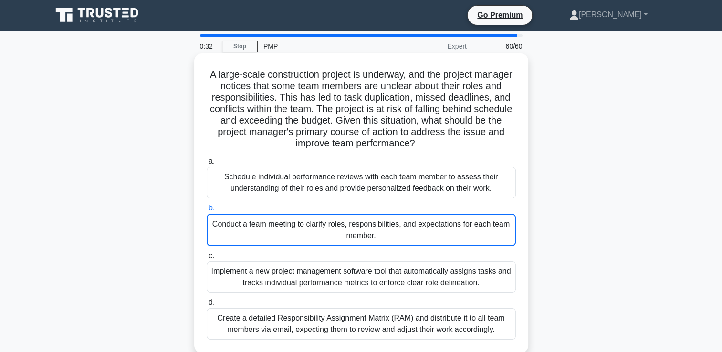
click at [279, 228] on div "Conduct a team meeting to clarify roles, responsibilities, and expectations for…" at bounding box center [361, 230] width 309 height 32
click at [207, 211] on input "b. Conduct a team meeting to clarify roles, responsibilities, and expectations …" at bounding box center [207, 208] width 0 height 6
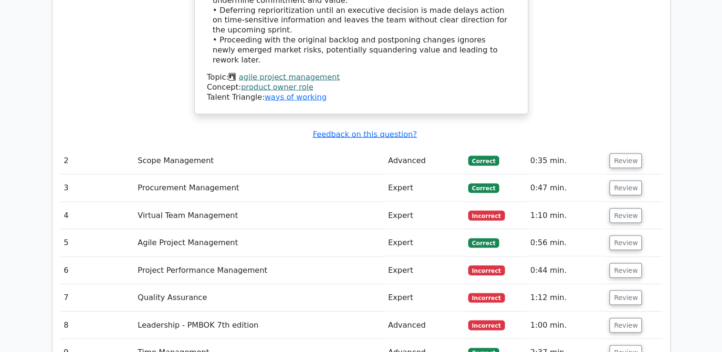
scroll to position [1861, 0]
click at [621, 208] on button "Review" at bounding box center [625, 215] width 32 height 15
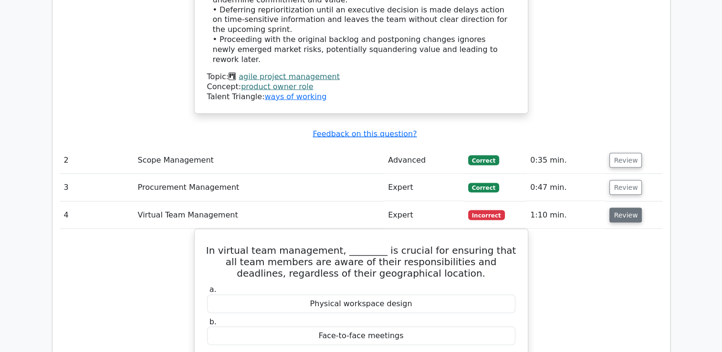
click at [620, 208] on button "Review" at bounding box center [625, 215] width 32 height 15
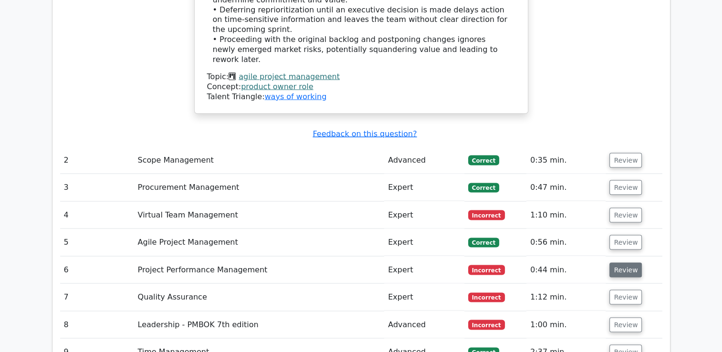
click at [626, 263] on button "Review" at bounding box center [625, 270] width 32 height 15
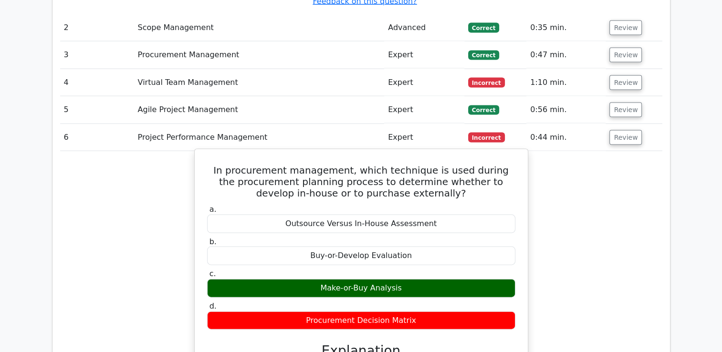
scroll to position [2004, 0]
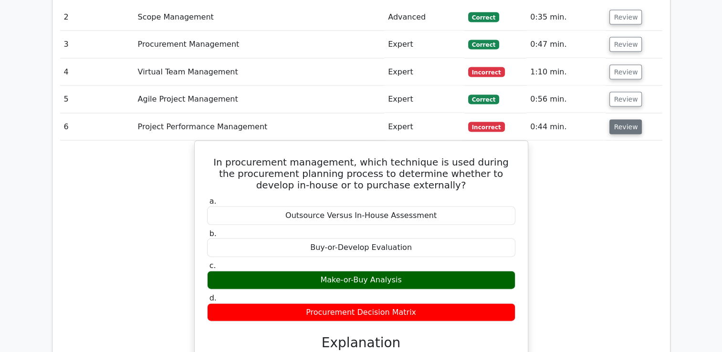
click at [628, 120] on button "Review" at bounding box center [625, 127] width 32 height 15
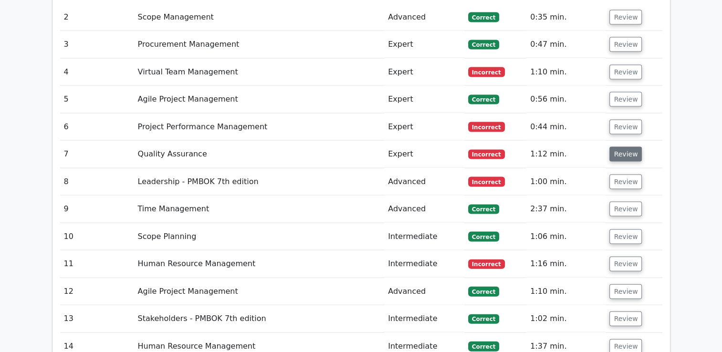
click at [628, 147] on button "Review" at bounding box center [625, 154] width 32 height 15
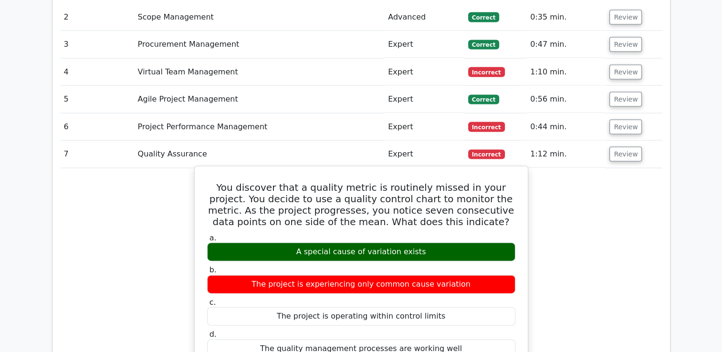
drag, startPoint x: 215, startPoint y: 97, endPoint x: 465, endPoint y: 271, distance: 304.4
click at [465, 271] on div "You discover that a quality metric is routinely missed in your project. You dec…" at bounding box center [360, 354] width 325 height 369
copy div "You discover that a quality metric is routinely missed in your project. You dec…"
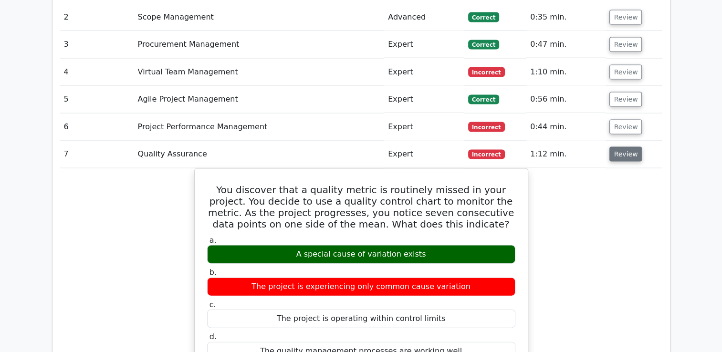
click at [613, 147] on button "Review" at bounding box center [625, 154] width 32 height 15
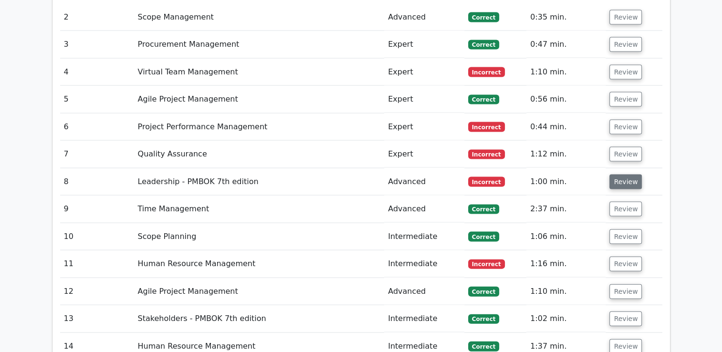
click at [620, 175] on button "Review" at bounding box center [625, 182] width 32 height 15
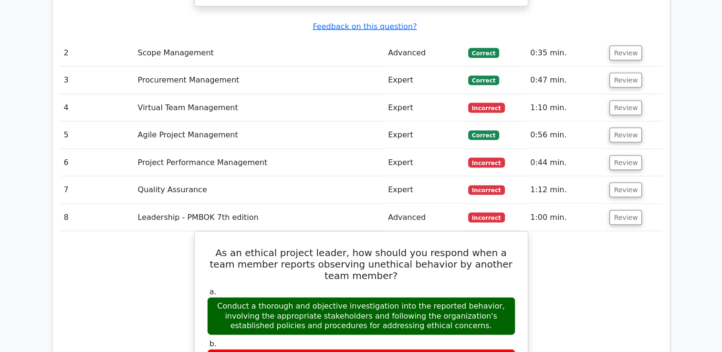
scroll to position [1861, 0]
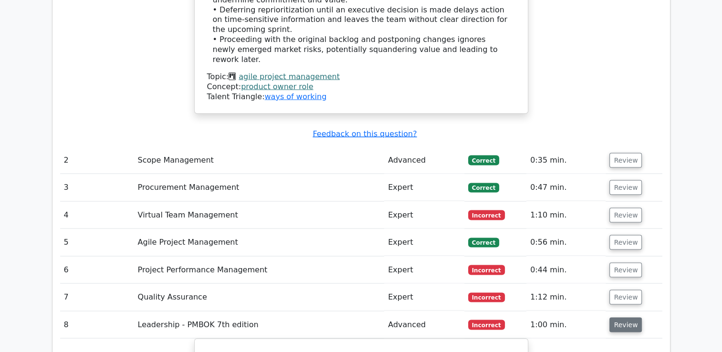
click at [621, 318] on button "Review" at bounding box center [625, 325] width 32 height 15
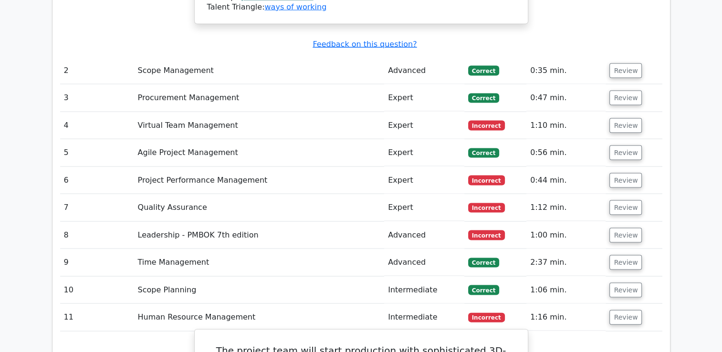
scroll to position [2004, 0]
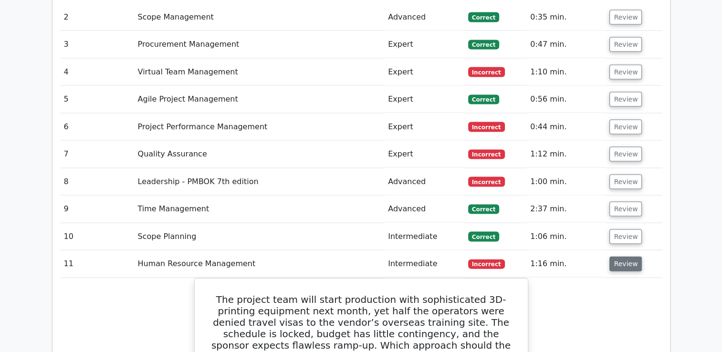
click at [626, 257] on button "Review" at bounding box center [625, 264] width 32 height 15
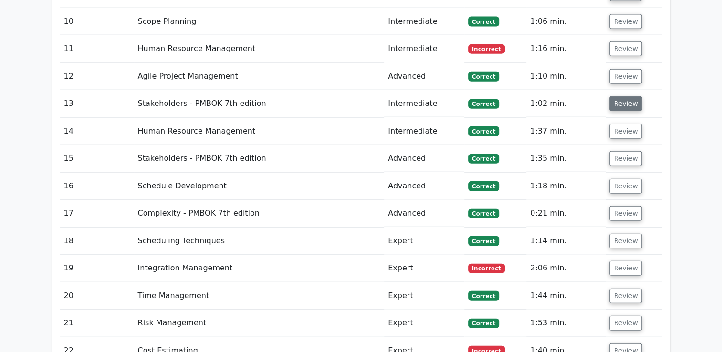
scroll to position [2242, 0]
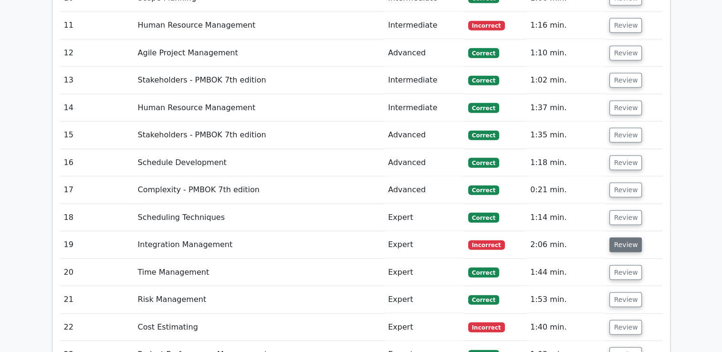
click at [624, 238] on button "Review" at bounding box center [625, 245] width 32 height 15
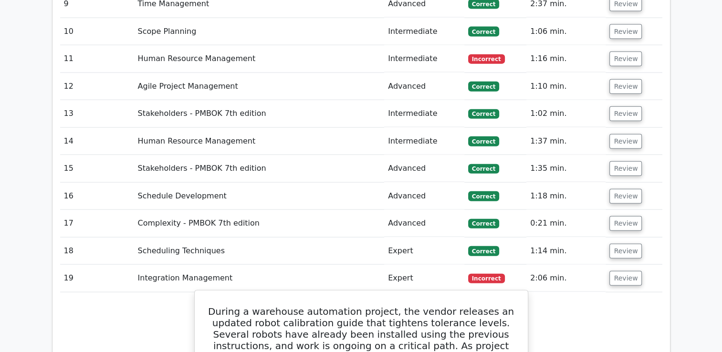
scroll to position [2290, 0]
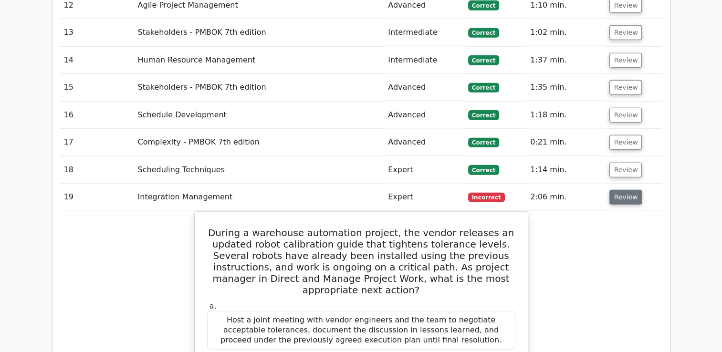
click at [620, 190] on button "Review" at bounding box center [625, 197] width 32 height 15
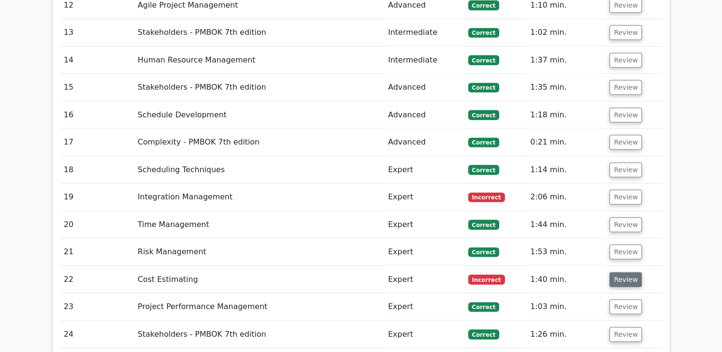
click at [620, 272] on button "Review" at bounding box center [625, 279] width 32 height 15
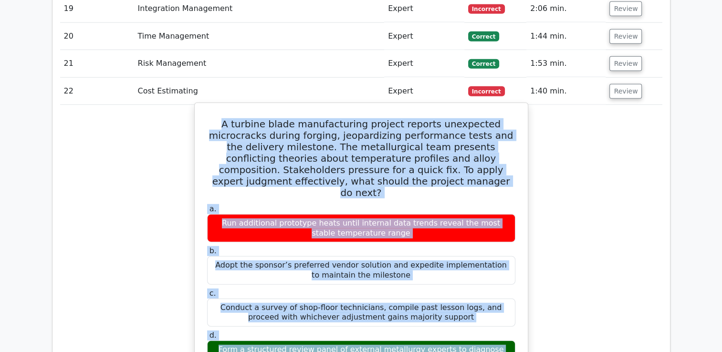
scroll to position [2531, 0]
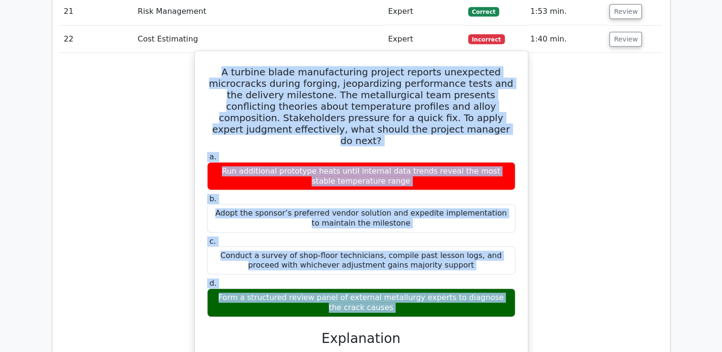
drag, startPoint x: 208, startPoint y: 126, endPoint x: 470, endPoint y: 209, distance: 274.8
click at [470, 209] on div "A turbine blade manufacturing project reports unexpected microcracks during for…" at bounding box center [360, 326] width 325 height 542
copy div "A turbine blade manufacturing project reports unexpected microcracks during for…"
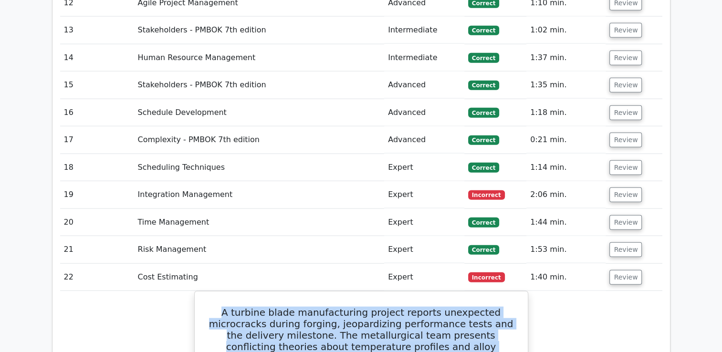
scroll to position [2292, 0]
click at [619, 271] on button "Review" at bounding box center [625, 278] width 32 height 15
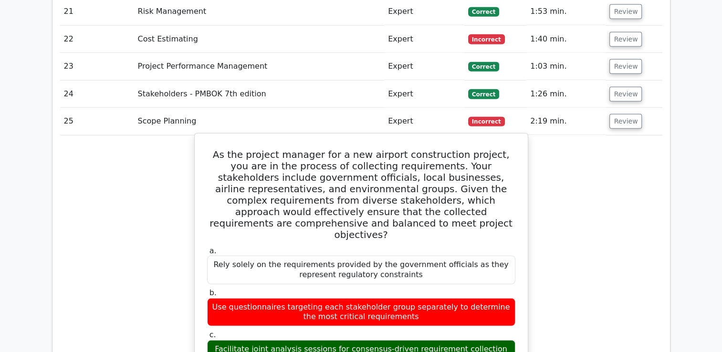
scroll to position [2578, 0]
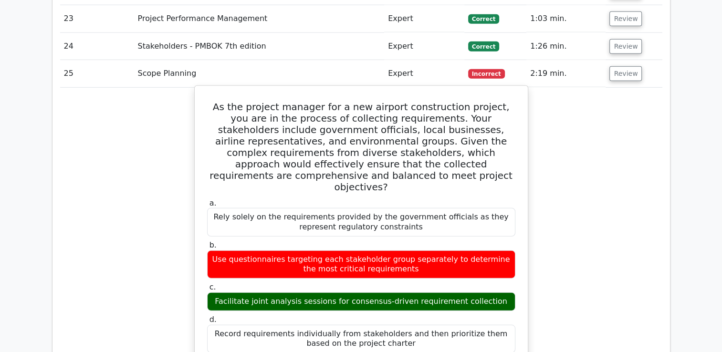
drag, startPoint x: 210, startPoint y: 15, endPoint x: 438, endPoint y: 244, distance: 323.5
click at [438, 244] on div "As the project manager for a new airport construction project, you are in the p…" at bounding box center [360, 352] width 325 height 524
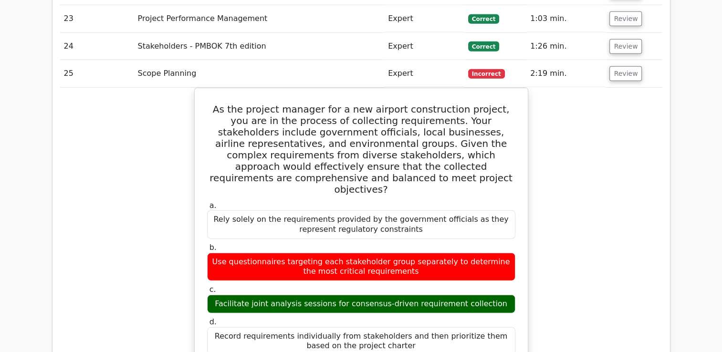
copy div "As the project manager for a new airport construction project, you are in the p…"
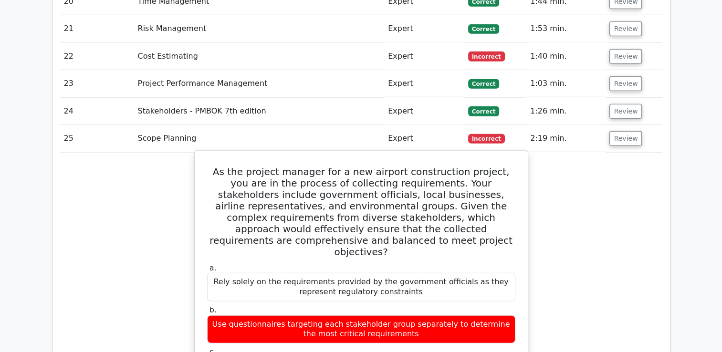
scroll to position [2387, 0]
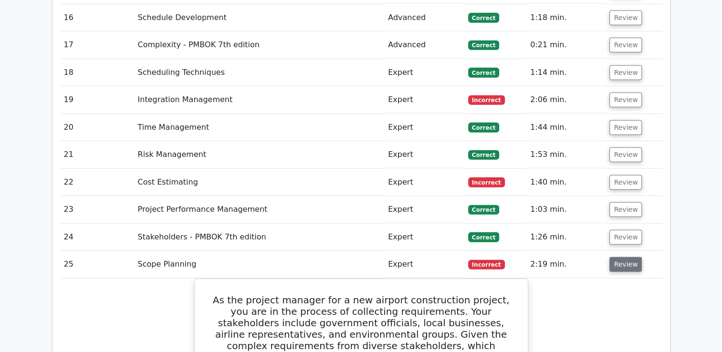
click at [623, 257] on button "Review" at bounding box center [625, 264] width 32 height 15
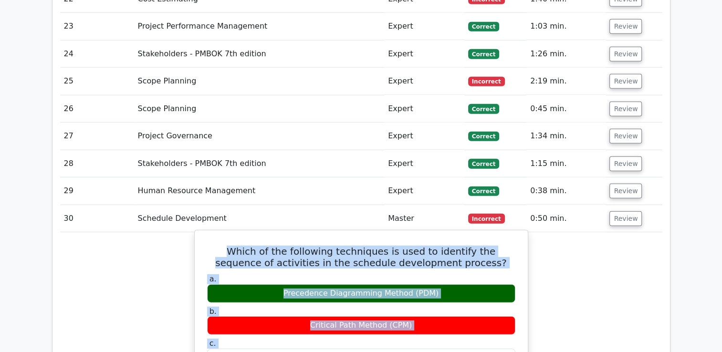
scroll to position [2611, 0]
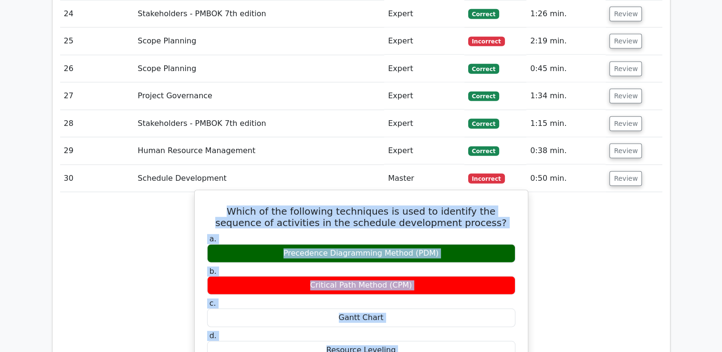
drag, startPoint x: 212, startPoint y: 200, endPoint x: 428, endPoint y: 260, distance: 224.1
copy div "Which of the following techniques is used to identify the sequence of activitie…"
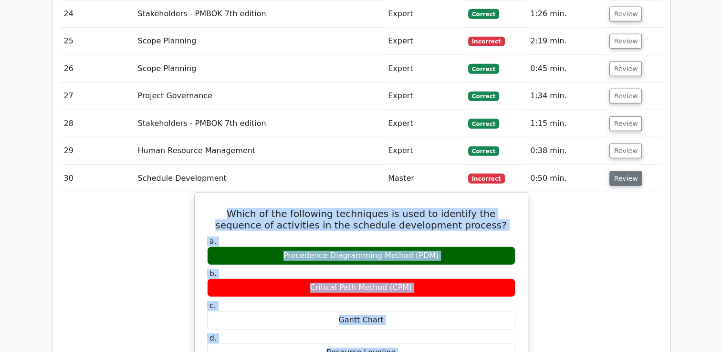
click at [618, 171] on button "Review" at bounding box center [625, 178] width 32 height 15
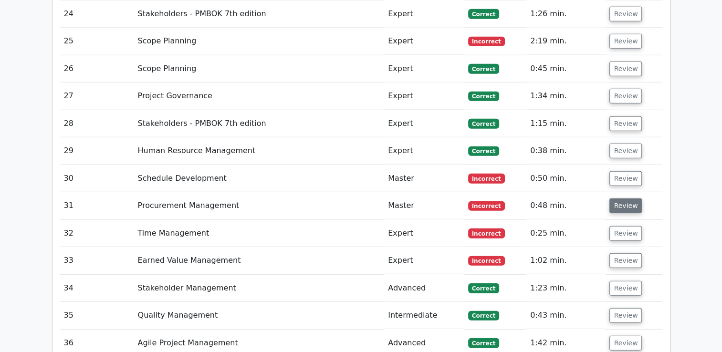
click at [618, 198] on button "Review" at bounding box center [625, 205] width 32 height 15
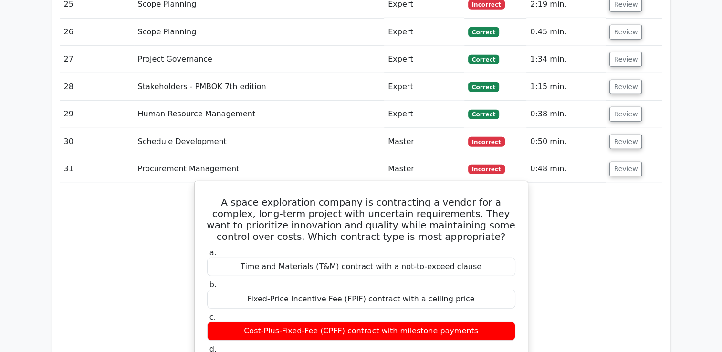
scroll to position [2658, 0]
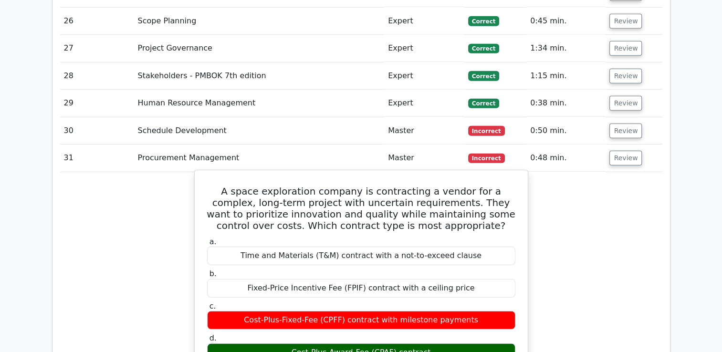
drag, startPoint x: 214, startPoint y: 100, endPoint x: 450, endPoint y: 260, distance: 286.1
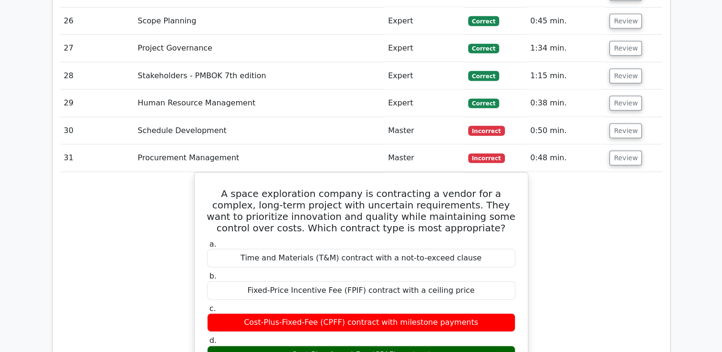
copy div "A space exploration company is contracting a vendor for a complex, long-term pr…"
click at [628, 151] on button "Review" at bounding box center [625, 158] width 32 height 15
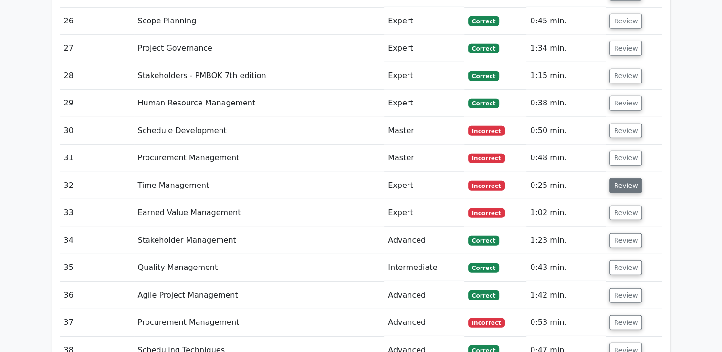
click at [626, 178] on button "Review" at bounding box center [625, 185] width 32 height 15
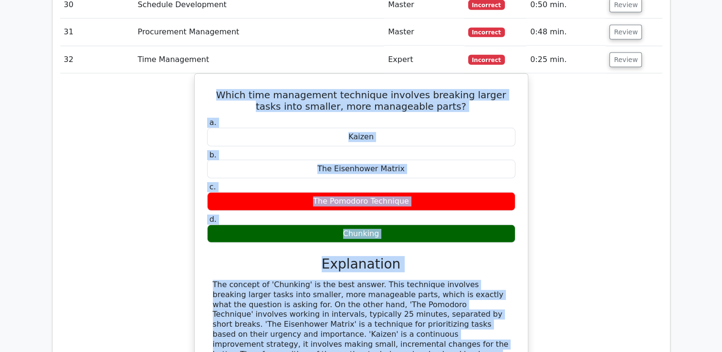
scroll to position [2836, 0]
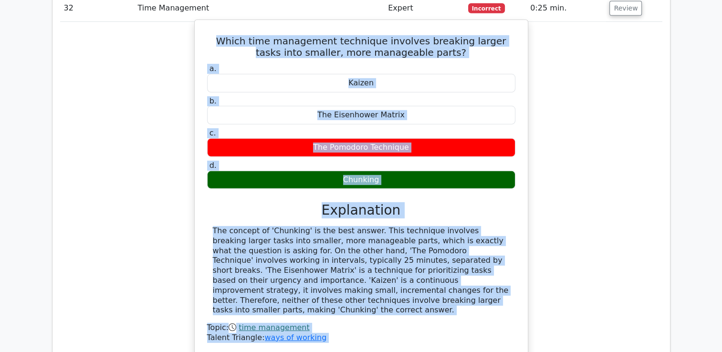
drag, startPoint x: 209, startPoint y: 127, endPoint x: 420, endPoint y: 206, distance: 225.1
click at [420, 206] on div "Which time management technique involves breaking larger tasks into smaller, mo…" at bounding box center [360, 187] width 325 height 327
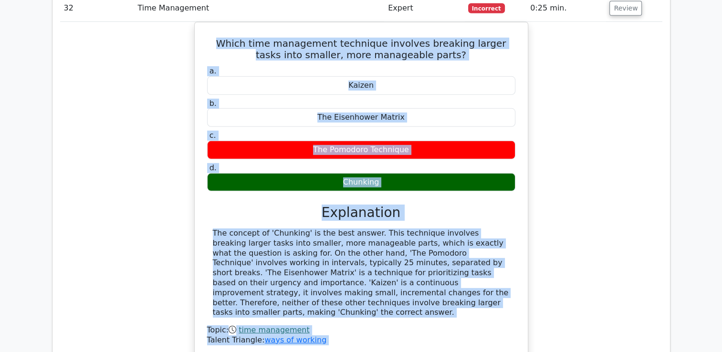
copy div "Which time management technique involves breaking larger tasks into smaller, mo…"
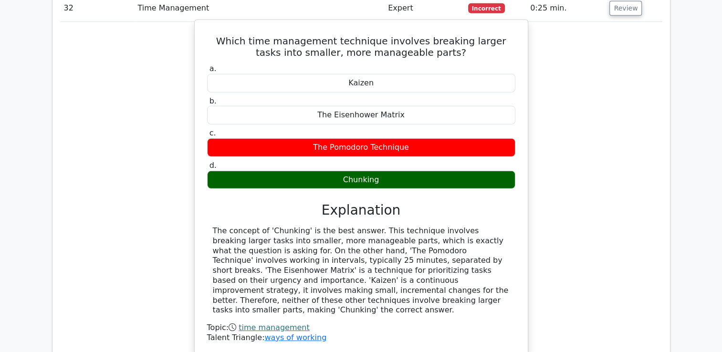
click at [383, 323] on div "Topic: time management" at bounding box center [361, 328] width 308 height 10
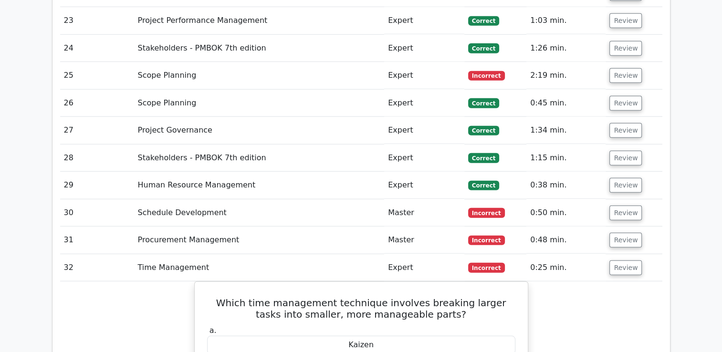
scroll to position [2645, 0]
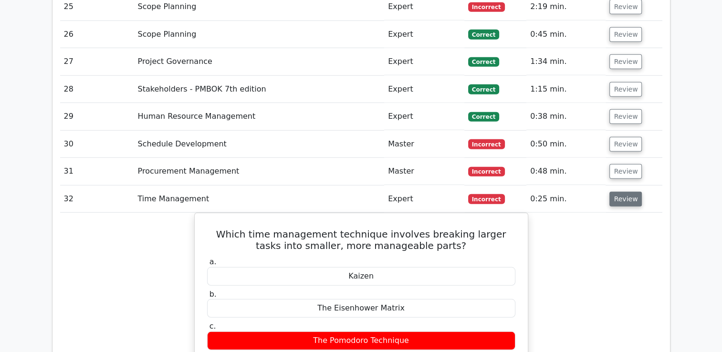
click at [613, 192] on button "Review" at bounding box center [625, 199] width 32 height 15
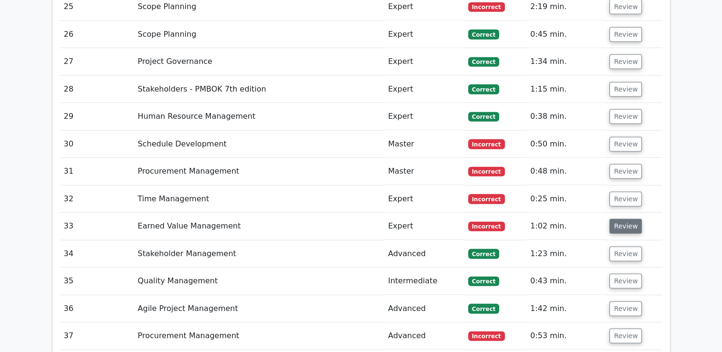
click at [615, 219] on button "Review" at bounding box center [625, 226] width 32 height 15
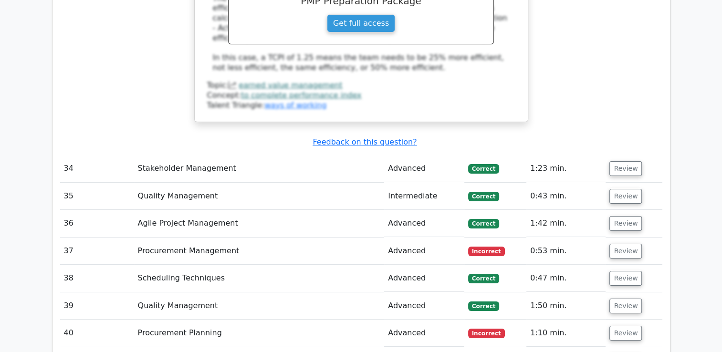
scroll to position [3027, 0]
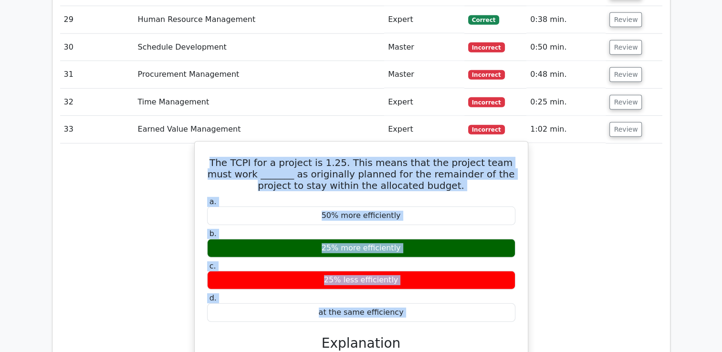
scroll to position [2753, 0]
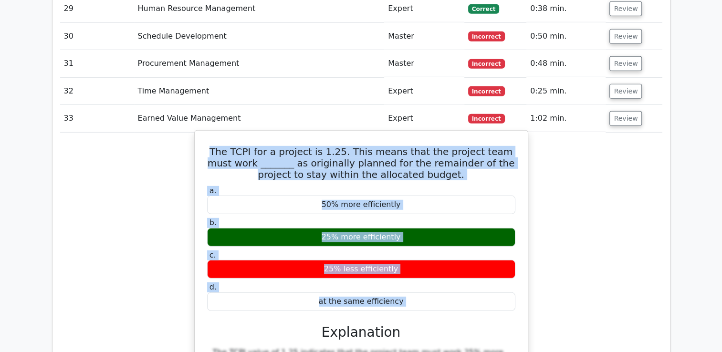
drag, startPoint x: 216, startPoint y: 164, endPoint x: 479, endPoint y: 218, distance: 268.8
click at [479, 218] on div "The TCPI for a project is 1.25. This means that the project team must work ____…" at bounding box center [360, 324] width 325 height 378
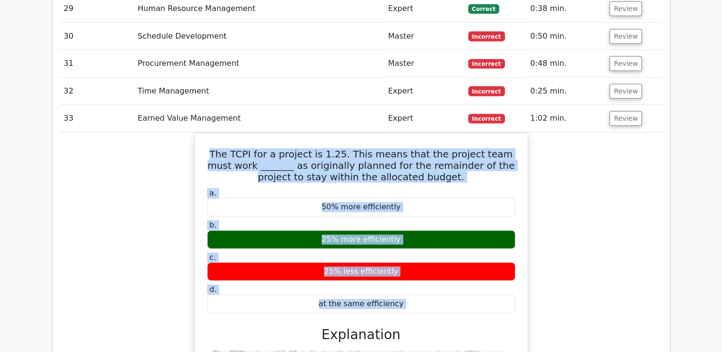
copy div "The TCPI for a project is 1.25. This means that the project team must work ____…"
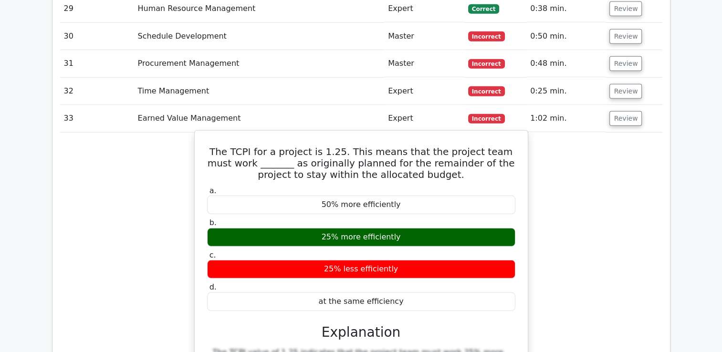
click at [431, 229] on div "a. 50% more efficiently b. 25% more efficiently c. d." at bounding box center [361, 344] width 310 height 321
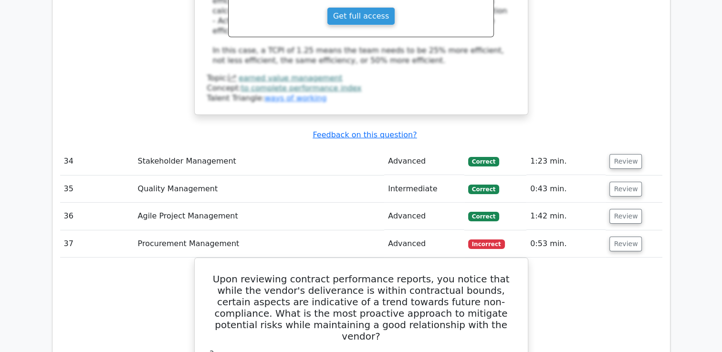
scroll to position [3135, 0]
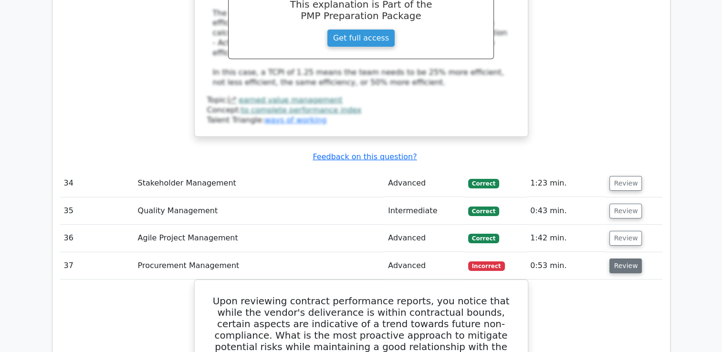
click at [618, 259] on button "Review" at bounding box center [625, 266] width 32 height 15
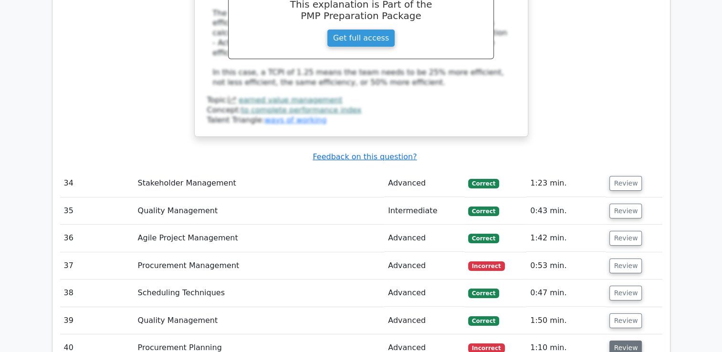
click at [625, 341] on button "Review" at bounding box center [625, 348] width 32 height 15
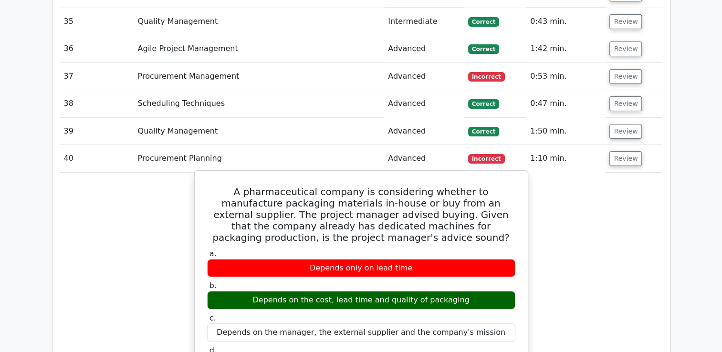
scroll to position [3325, 0]
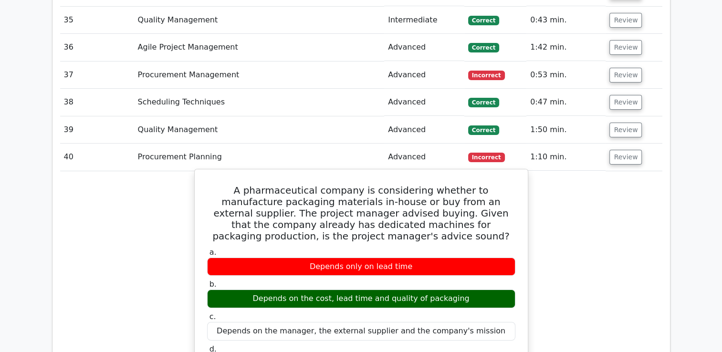
drag, startPoint x: 219, startPoint y: 94, endPoint x: 465, endPoint y: 266, distance: 299.5
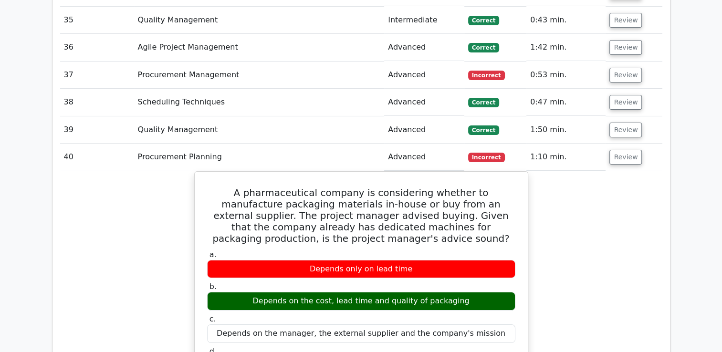
copy div "A pharmaceutical company is considering whether to manufacture packaging materi…"
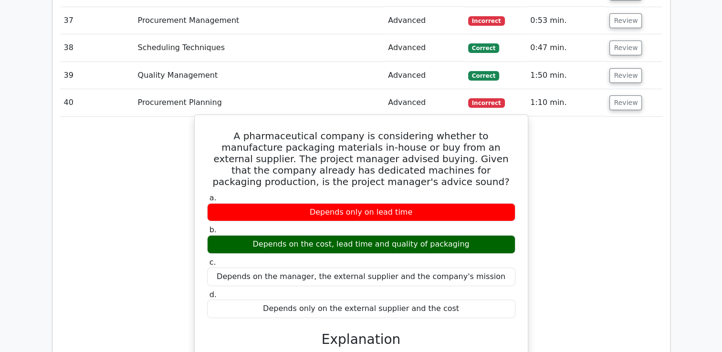
scroll to position [3278, 0]
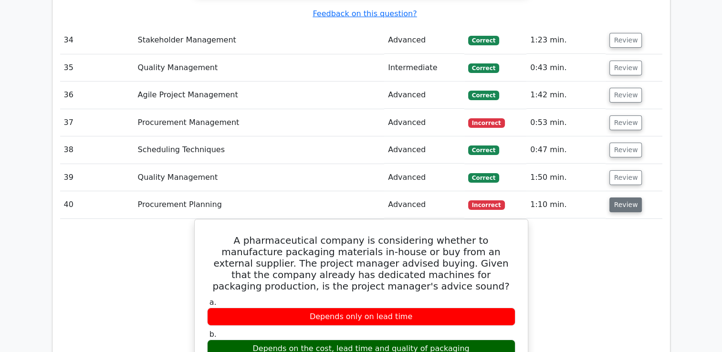
click at [626, 198] on button "Review" at bounding box center [625, 205] width 32 height 15
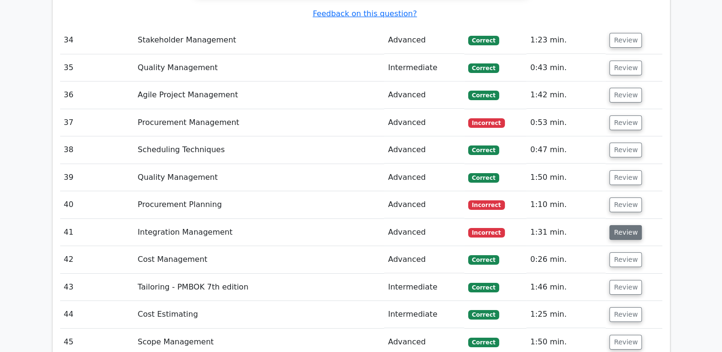
click at [625, 225] on button "Review" at bounding box center [625, 232] width 32 height 15
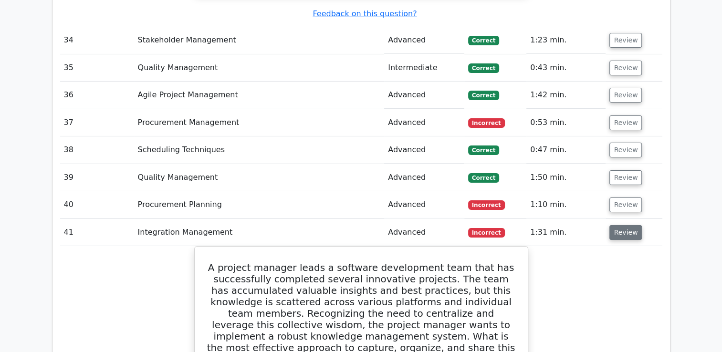
click at [619, 225] on button "Review" at bounding box center [625, 232] width 32 height 15
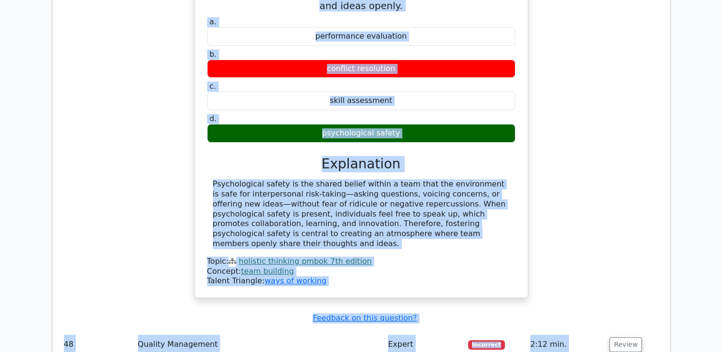
scroll to position [3795, 0]
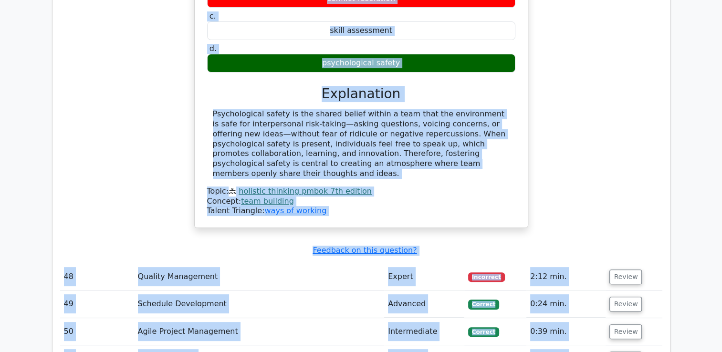
drag, startPoint x: 217, startPoint y: 94, endPoint x: 494, endPoint y: 69, distance: 277.8
click at [494, 69] on div "In team building, _________ refers to creating an environment where team member…" at bounding box center [360, 60] width 325 height 328
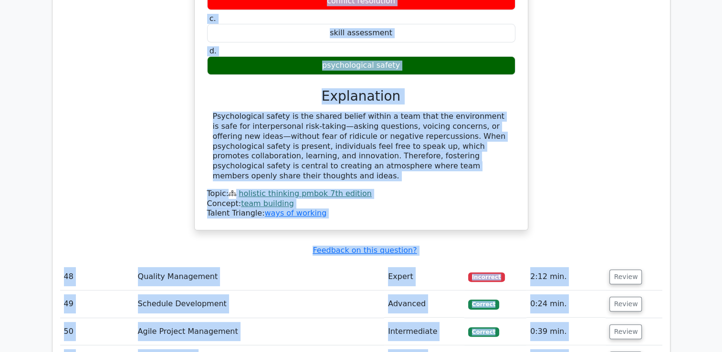
copy div "In team building, _________ refers to creating an environment where team member…"
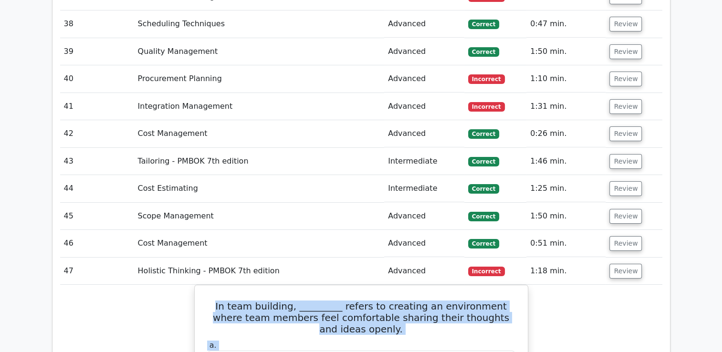
scroll to position [3413, 0]
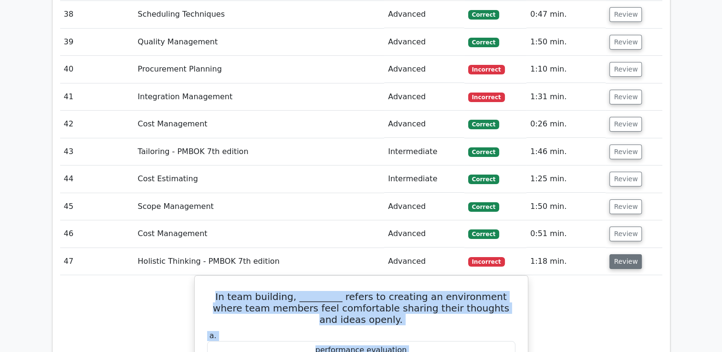
click at [626, 254] on button "Review" at bounding box center [625, 261] width 32 height 15
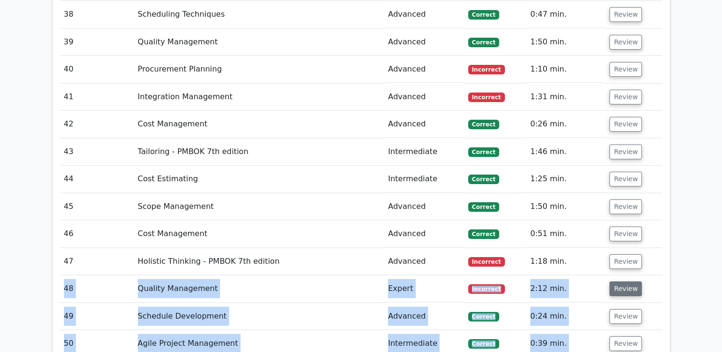
click at [621, 281] on button "Review" at bounding box center [625, 288] width 32 height 15
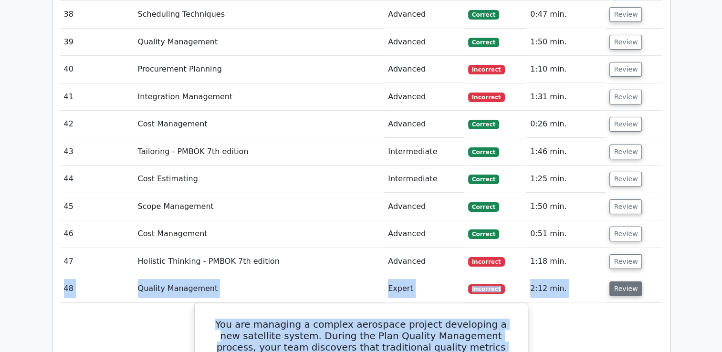
click at [623, 281] on button "Review" at bounding box center [625, 288] width 32 height 15
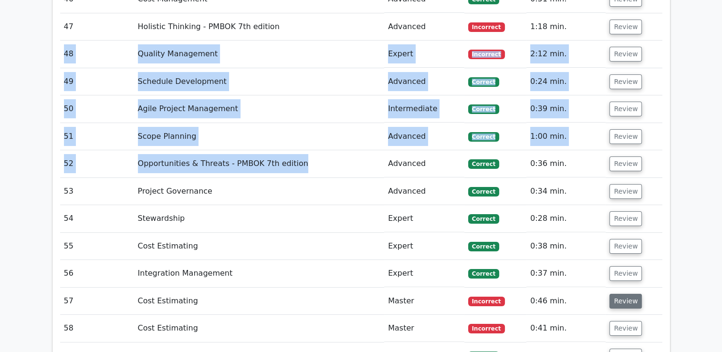
scroll to position [3652, 0]
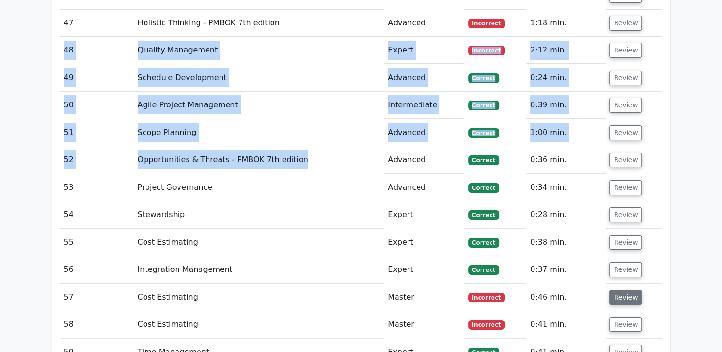
click at [624, 290] on button "Review" at bounding box center [625, 297] width 32 height 15
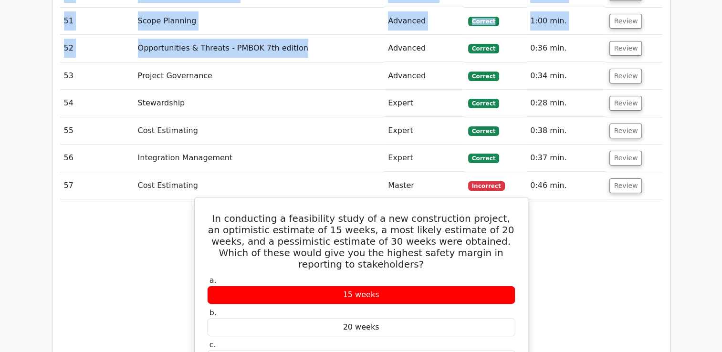
scroll to position [3747, 0]
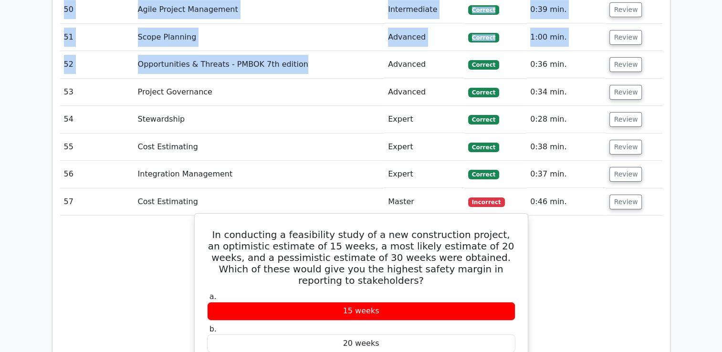
drag, startPoint x: 219, startPoint y: 137, endPoint x: 434, endPoint y: 308, distance: 274.3
copy div "In conducting a feasibility study of a new construction project, an optimistic …"
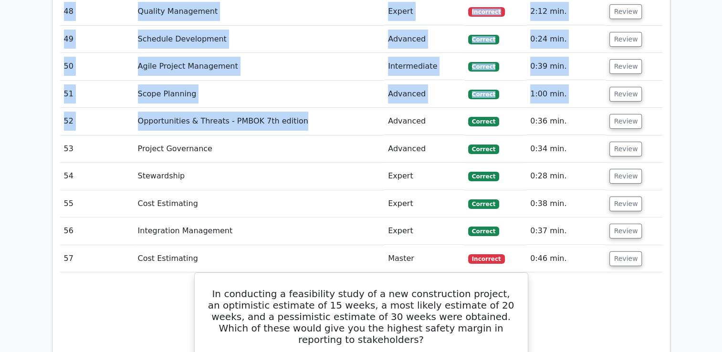
scroll to position [3699, 0]
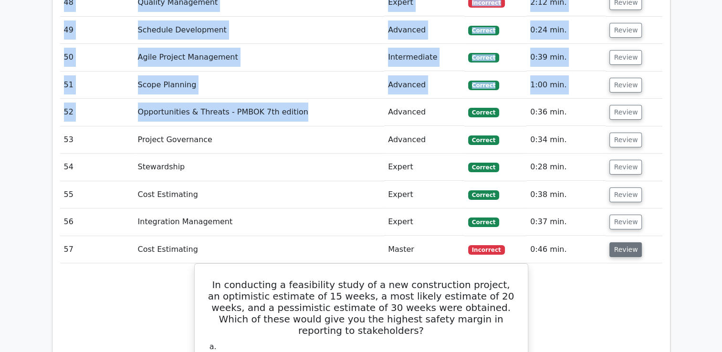
click at [618, 242] on button "Review" at bounding box center [625, 249] width 32 height 15
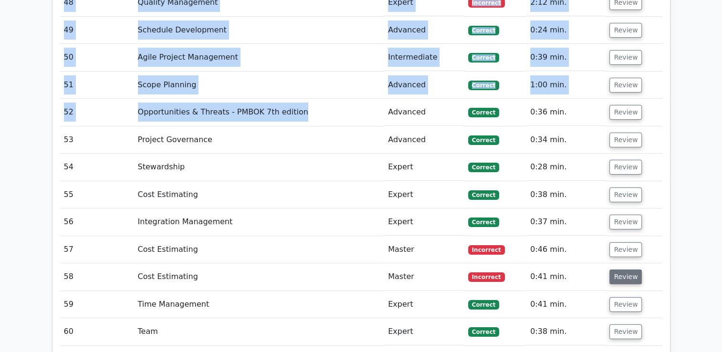
click at [620, 270] on button "Review" at bounding box center [625, 277] width 32 height 15
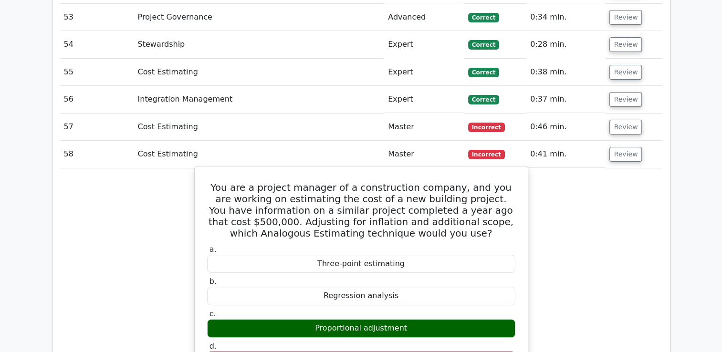
scroll to position [3795, 0]
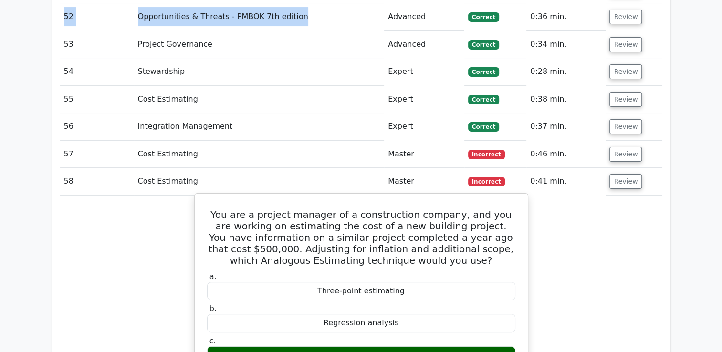
drag, startPoint x: 219, startPoint y: 115, endPoint x: 423, endPoint y: 288, distance: 267.4
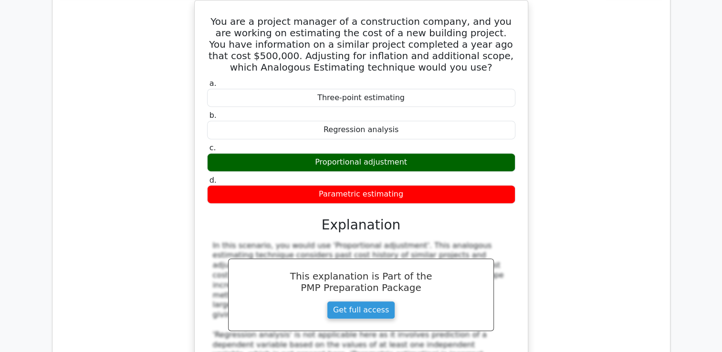
scroll to position [4177, 0]
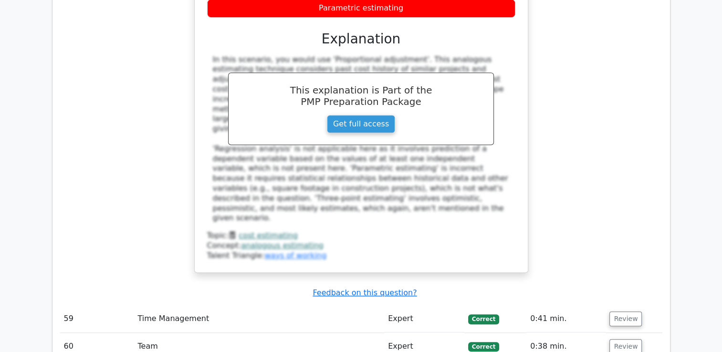
drag, startPoint x: 639, startPoint y: 108, endPoint x: 630, endPoint y: 107, distance: 8.6
click at [636, 107] on div "You are a project manager of a construction company, and you are working on est…" at bounding box center [361, 49] width 602 height 470
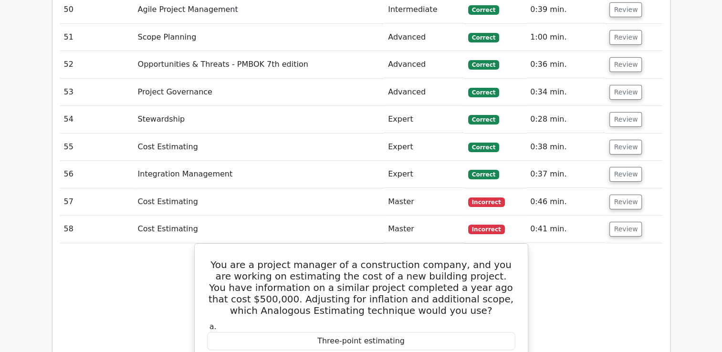
scroll to position [3652, 0]
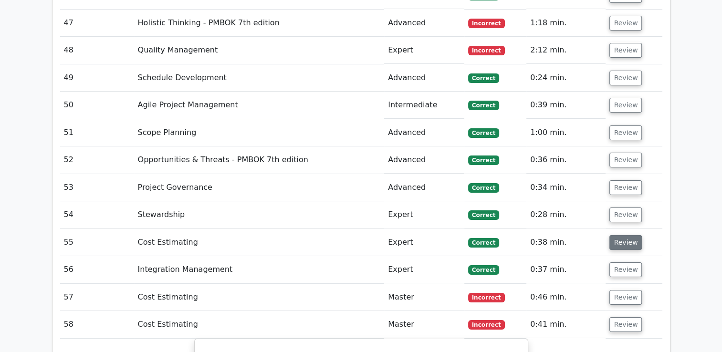
click at [622, 235] on button "Review" at bounding box center [625, 242] width 32 height 15
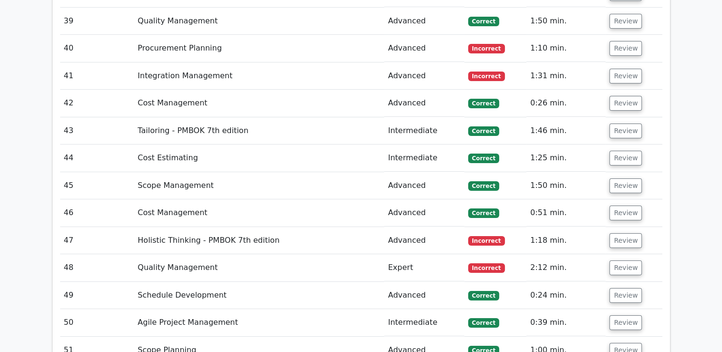
scroll to position [3413, 0]
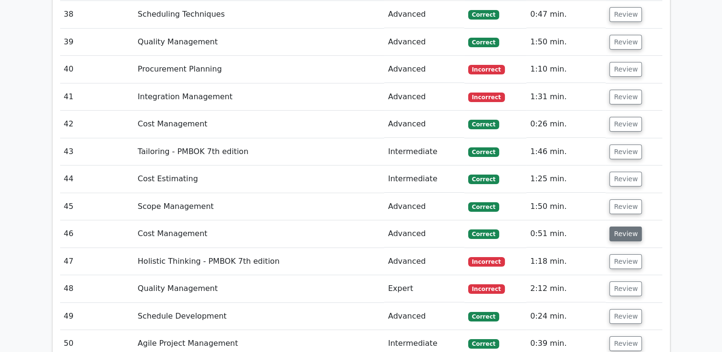
click at [619, 227] on button "Review" at bounding box center [625, 234] width 32 height 15
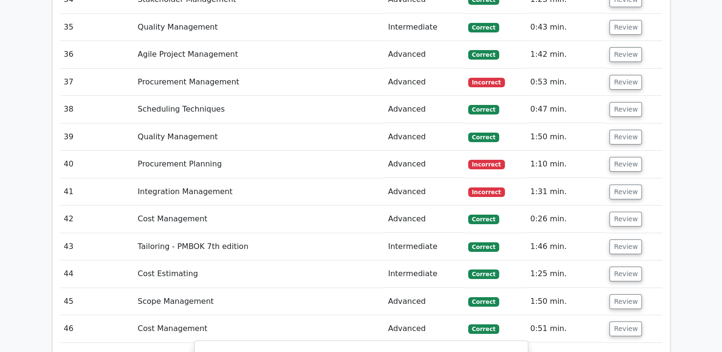
scroll to position [3318, 0]
click at [626, 212] on button "Review" at bounding box center [625, 219] width 32 height 15
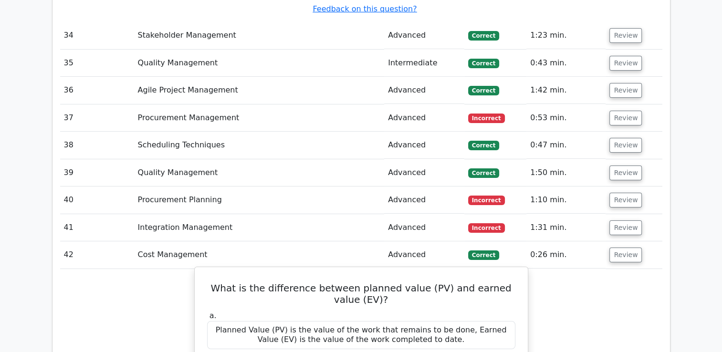
scroll to position [3222, 0]
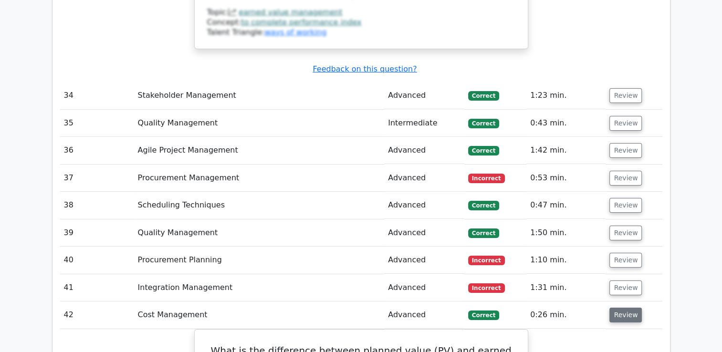
click at [616, 308] on button "Review" at bounding box center [625, 315] width 32 height 15
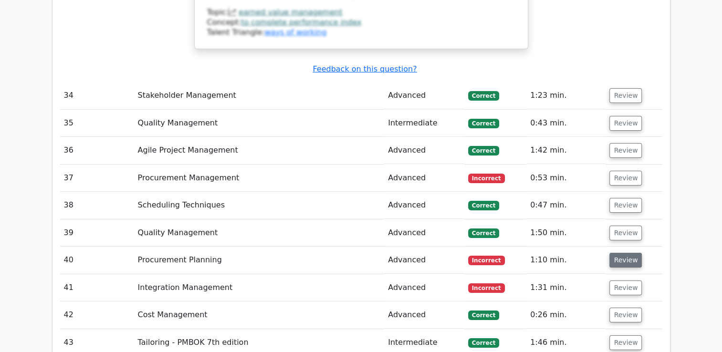
click at [623, 253] on button "Review" at bounding box center [625, 260] width 32 height 15
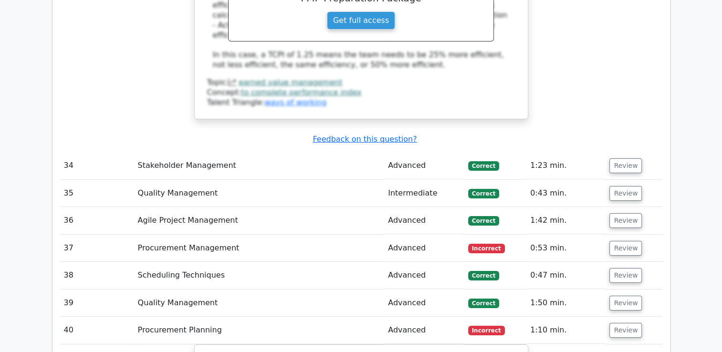
scroll to position [3175, 0]
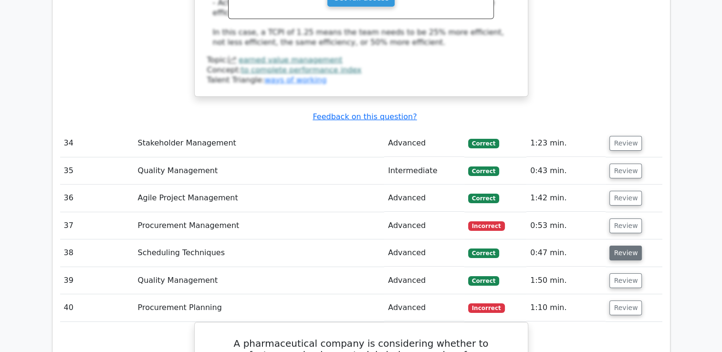
click at [633, 246] on button "Review" at bounding box center [625, 253] width 32 height 15
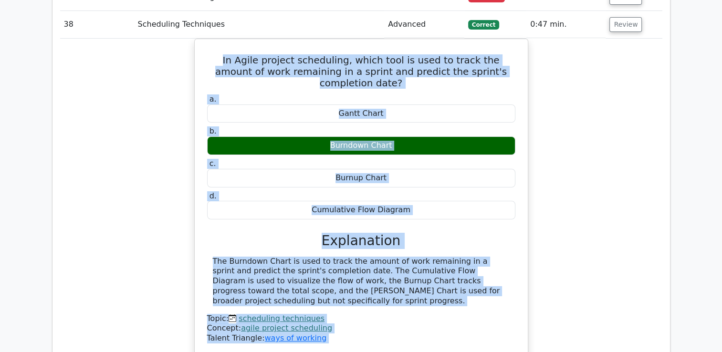
scroll to position [3508, 0]
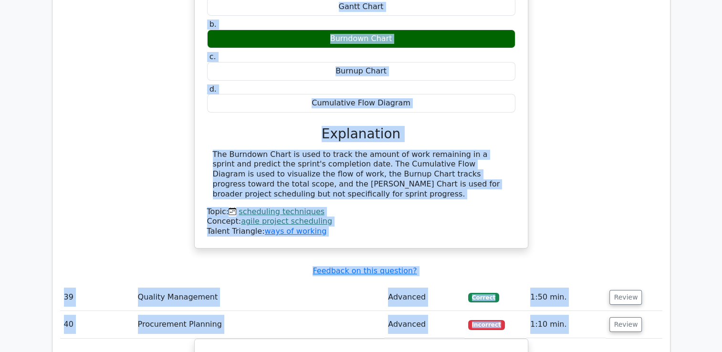
drag, startPoint x: 213, startPoint y: 96, endPoint x: 433, endPoint y: 91, distance: 220.0
click at [433, 91] on div "In Agile project scheduling, which tool is used to track the amount of work rem…" at bounding box center [360, 90] width 325 height 308
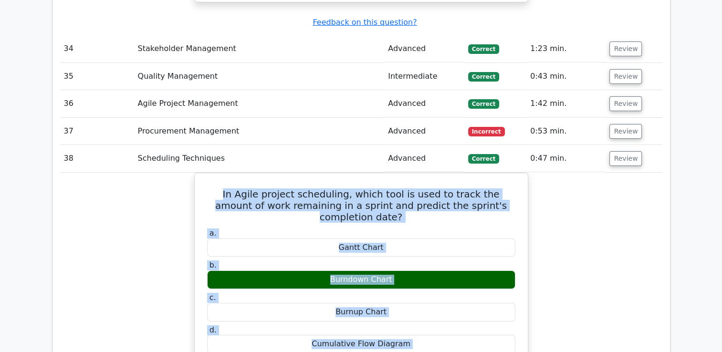
scroll to position [3174, 0]
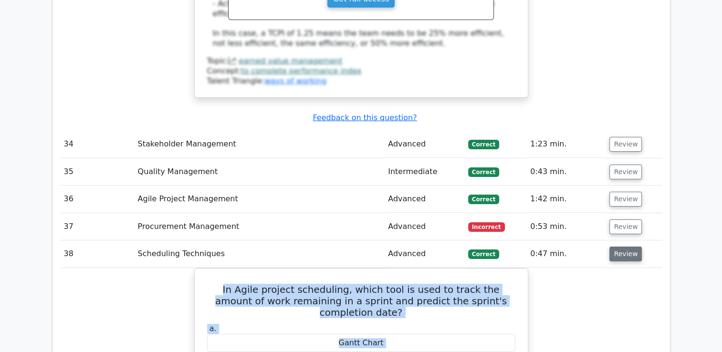
click at [620, 247] on button "Review" at bounding box center [625, 254] width 32 height 15
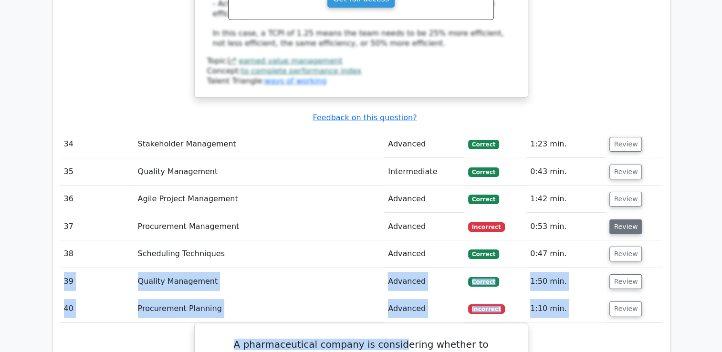
click at [619, 219] on button "Review" at bounding box center [625, 226] width 32 height 15
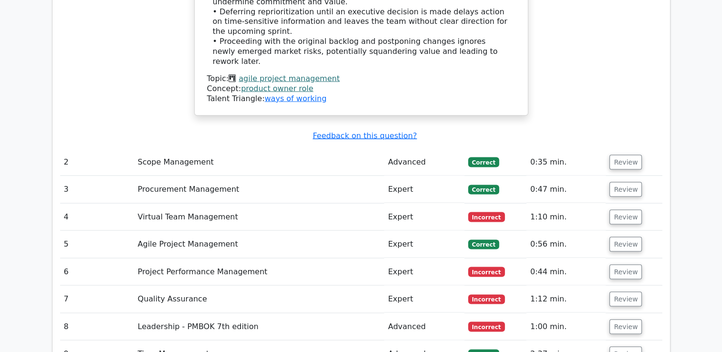
scroll to position [1861, 0]
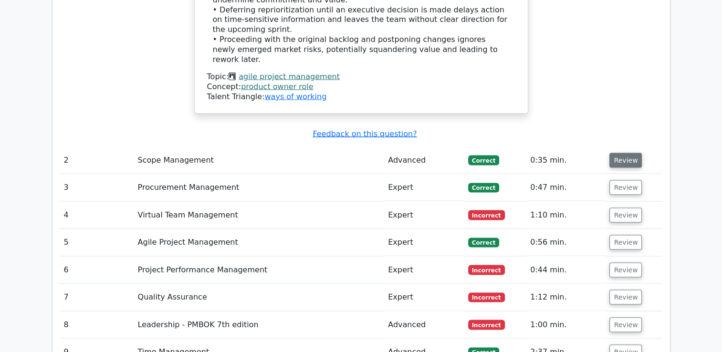
click at [626, 153] on button "Review" at bounding box center [625, 160] width 32 height 15
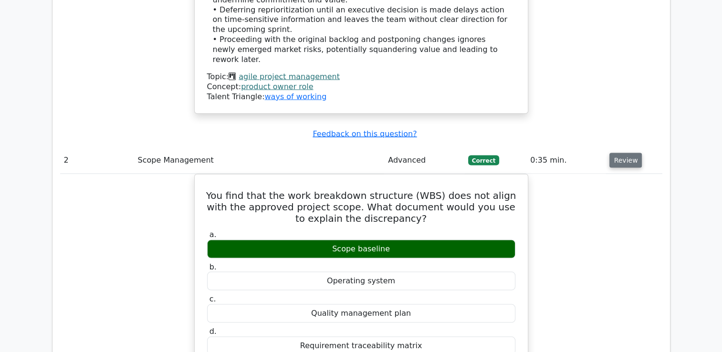
click at [615, 153] on button "Review" at bounding box center [625, 160] width 32 height 15
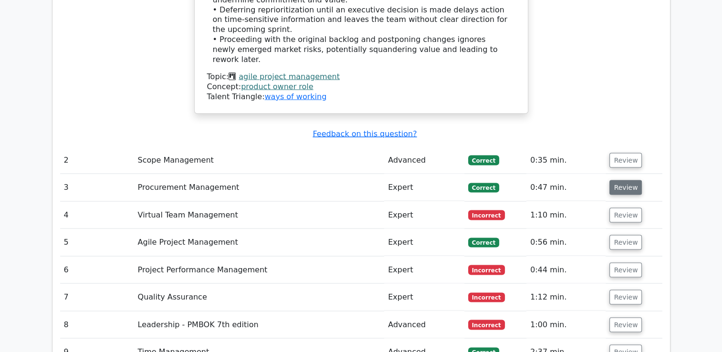
click at [627, 180] on button "Review" at bounding box center [625, 187] width 32 height 15
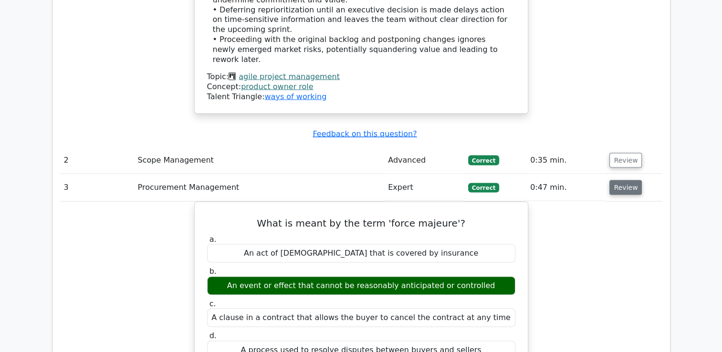
click at [627, 180] on button "Review" at bounding box center [625, 187] width 32 height 15
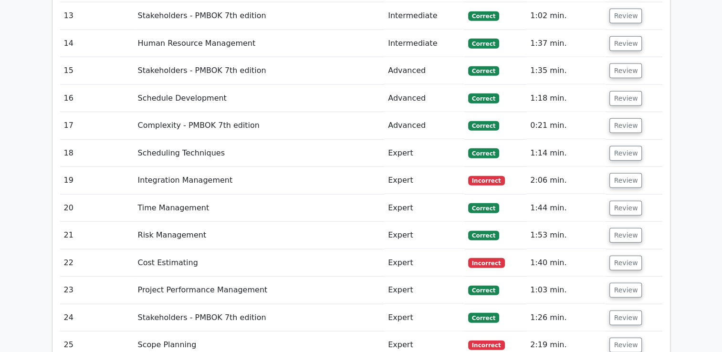
scroll to position [2290, 0]
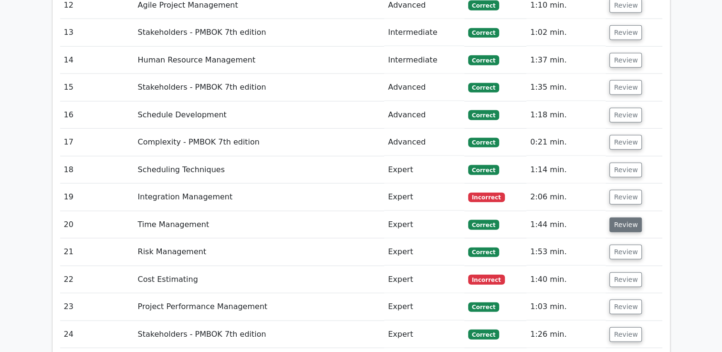
click at [618, 218] on button "Review" at bounding box center [625, 225] width 32 height 15
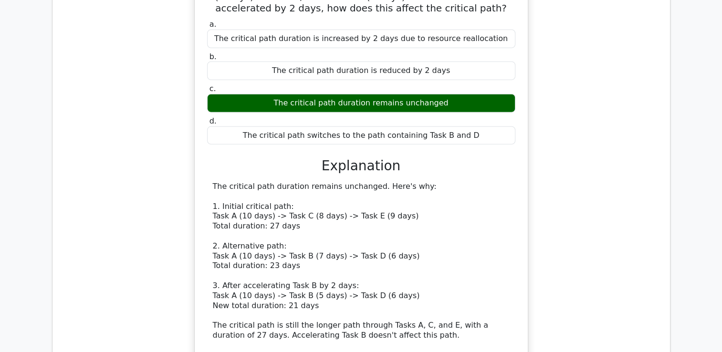
scroll to position [2788, 0]
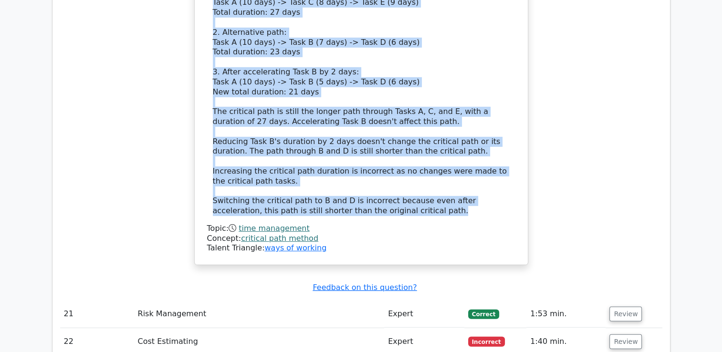
drag, startPoint x: 206, startPoint y: 72, endPoint x: 517, endPoint y: 124, distance: 314.8
click at [517, 124] on div "In a project network diagram, Task A (10 days) precedes Tasks B (7 days) and C …" at bounding box center [360, 2] width 325 height 518
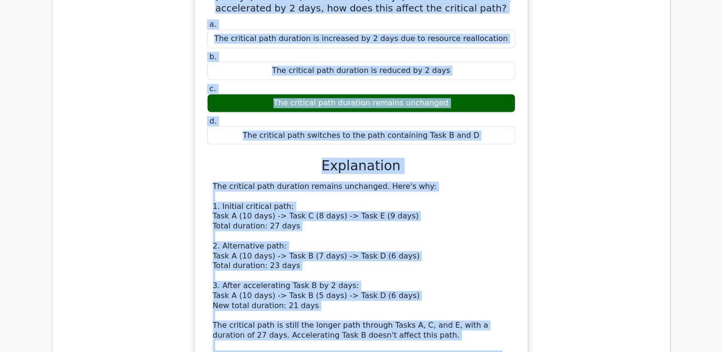
scroll to position [2454, 0]
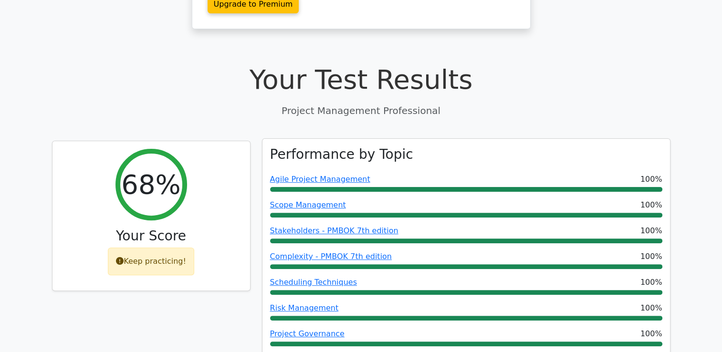
scroll to position [259, 0]
